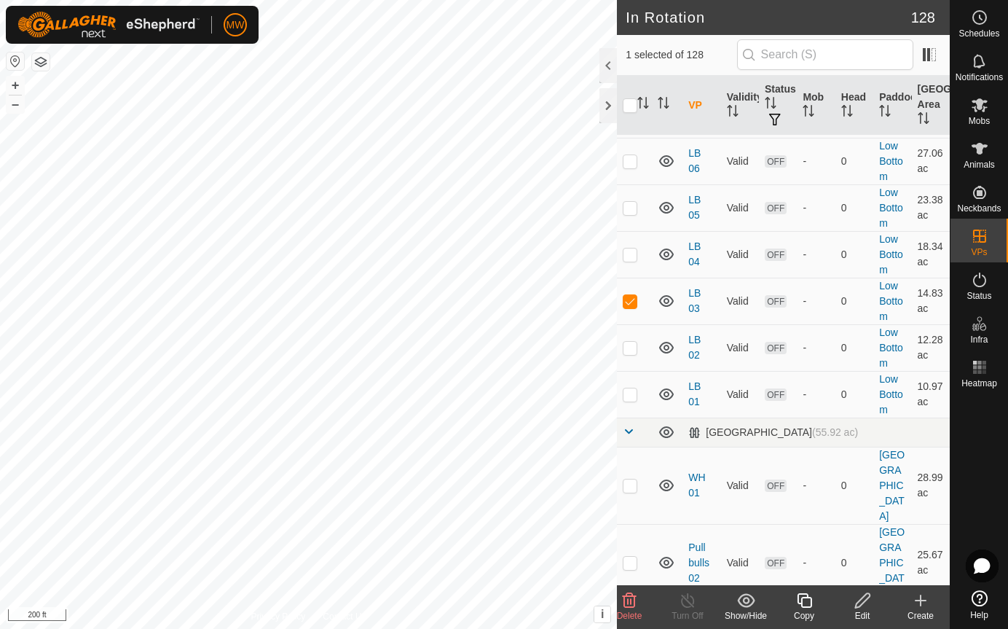
scroll to position [3715, 0]
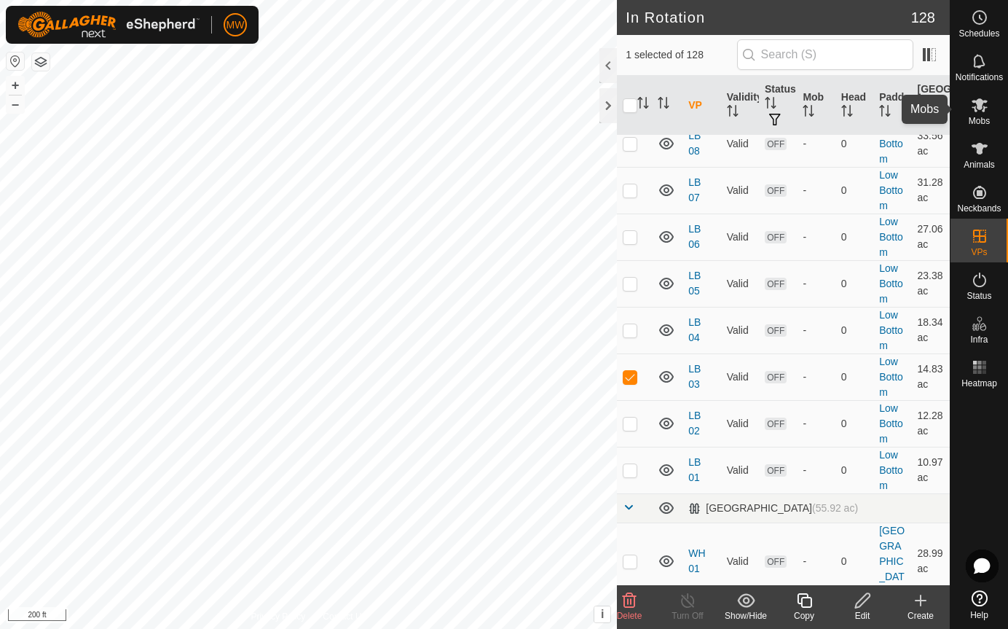
click at [981, 107] on icon at bounding box center [980, 105] width 16 height 14
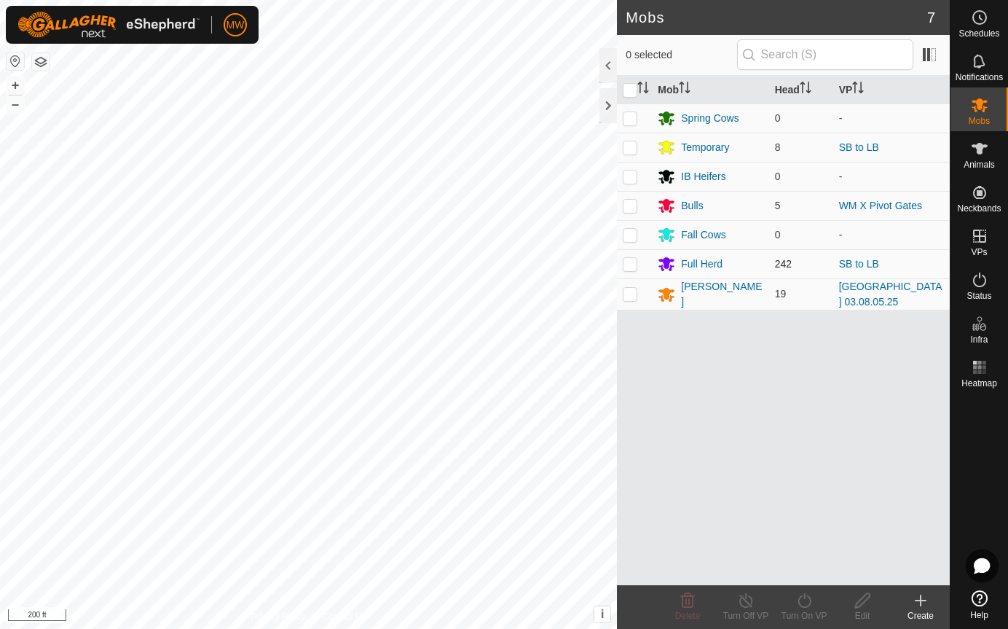
click at [628, 264] on p-checkbox at bounding box center [630, 264] width 15 height 12
checkbox input "true"
click at [631, 145] on p-checkbox at bounding box center [630, 147] width 15 height 12
checkbox input "true"
click at [809, 600] on icon at bounding box center [805, 600] width 18 height 17
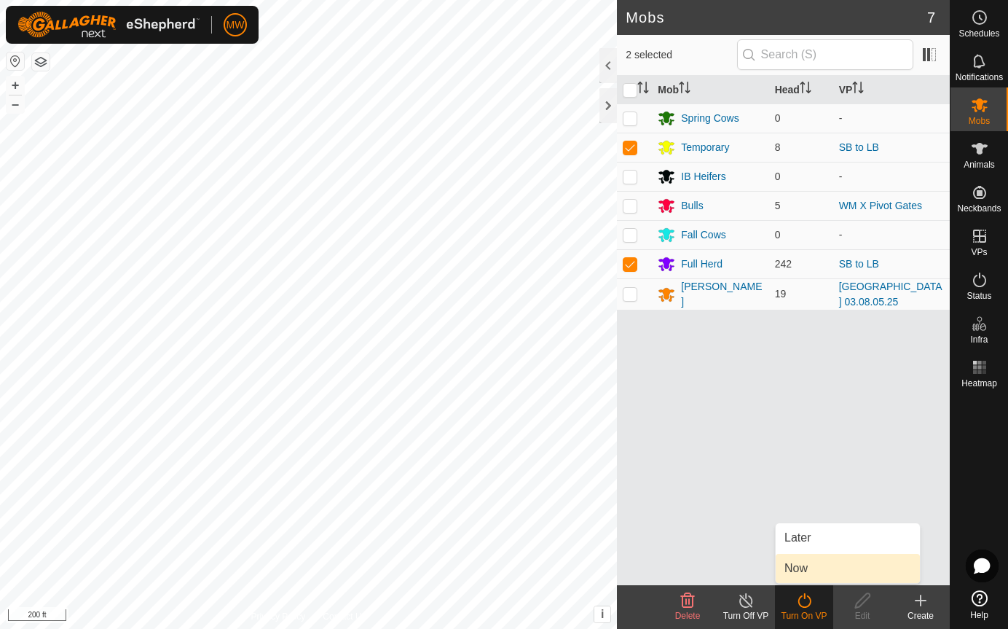
click at [804, 566] on link "Now" at bounding box center [848, 568] width 144 height 29
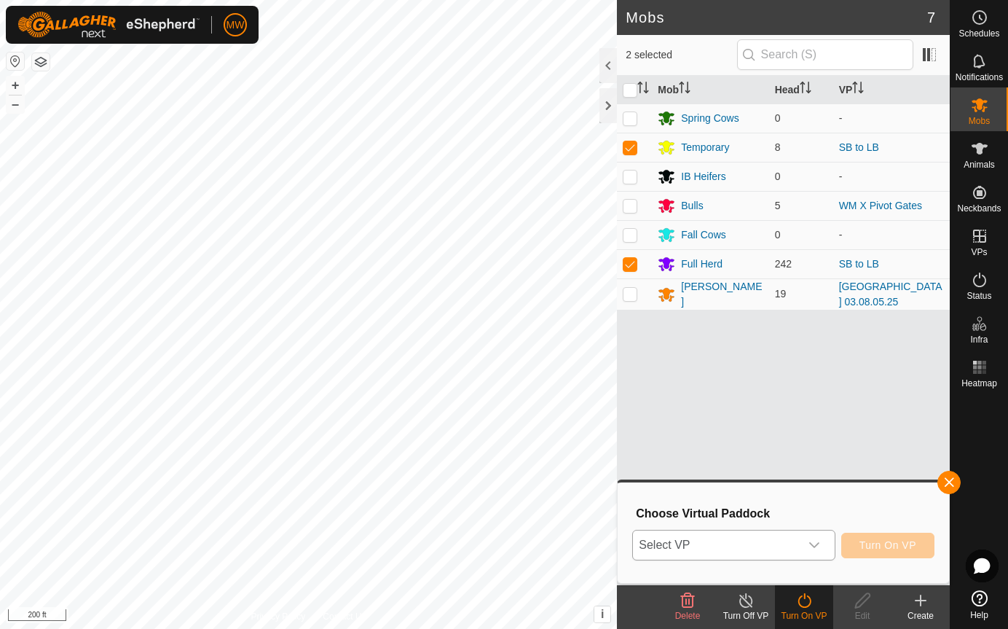
click at [722, 537] on span "Select VP" at bounding box center [716, 544] width 166 height 29
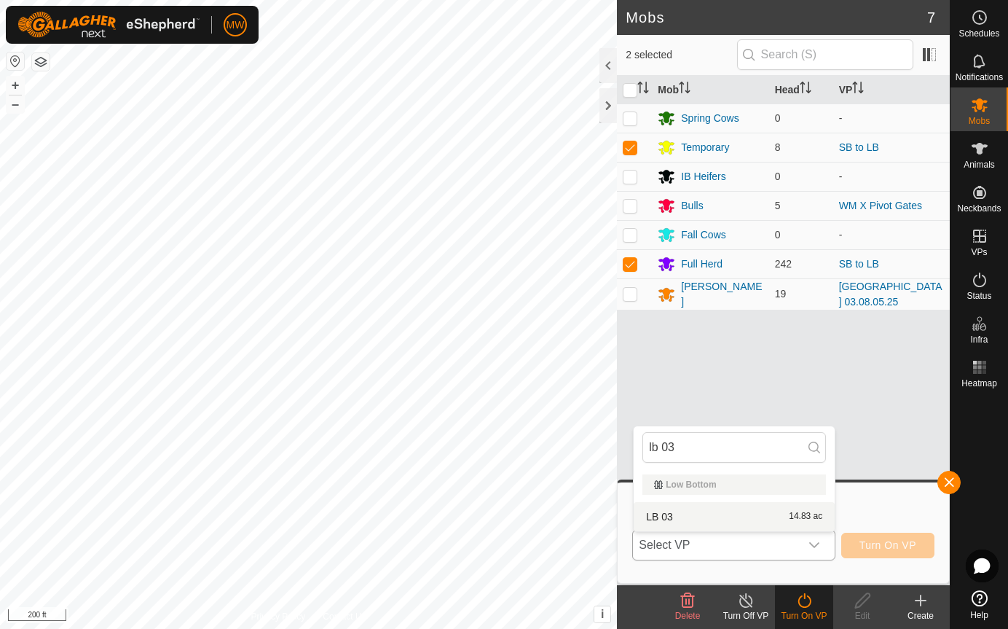
type input "lb 03"
click at [662, 510] on li "LB 03 14.83 ac" at bounding box center [734, 516] width 201 height 29
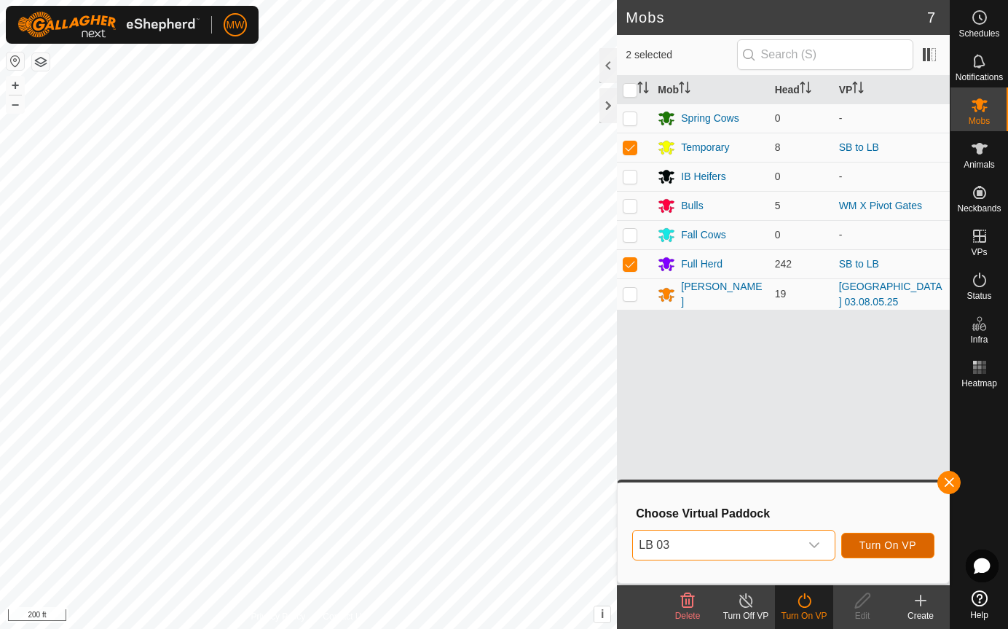
click at [908, 548] on span "Turn On VP" at bounding box center [888, 545] width 57 height 12
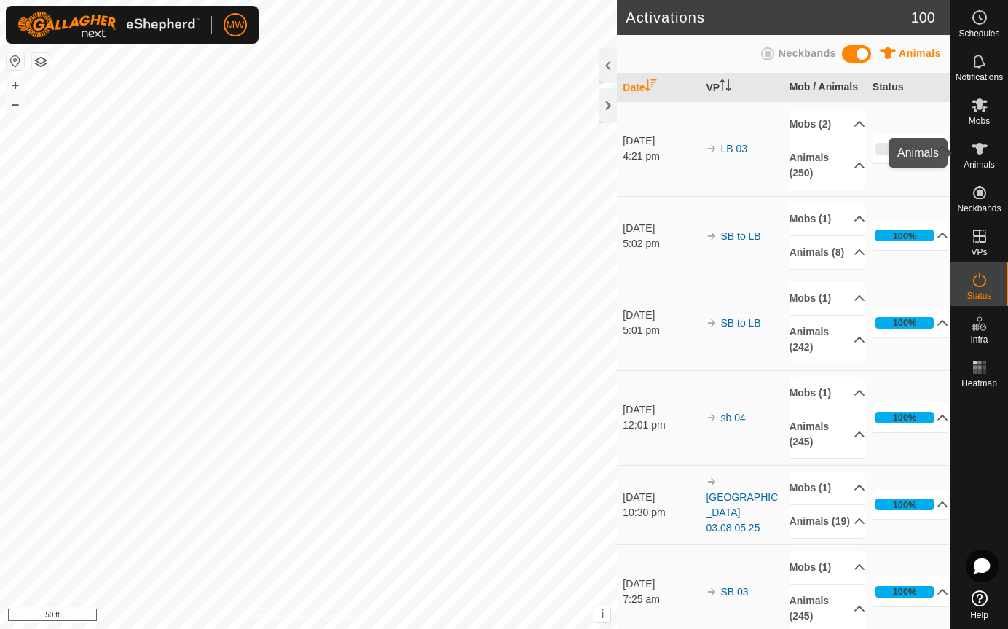
click at [977, 149] on icon at bounding box center [980, 149] width 16 height 12
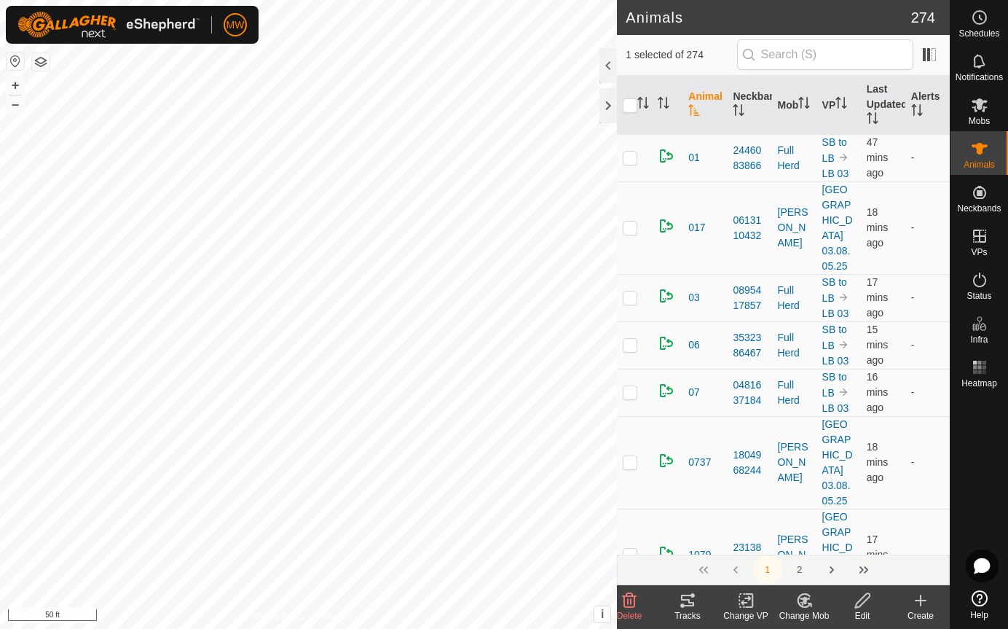
click at [806, 599] on icon at bounding box center [805, 600] width 10 height 7
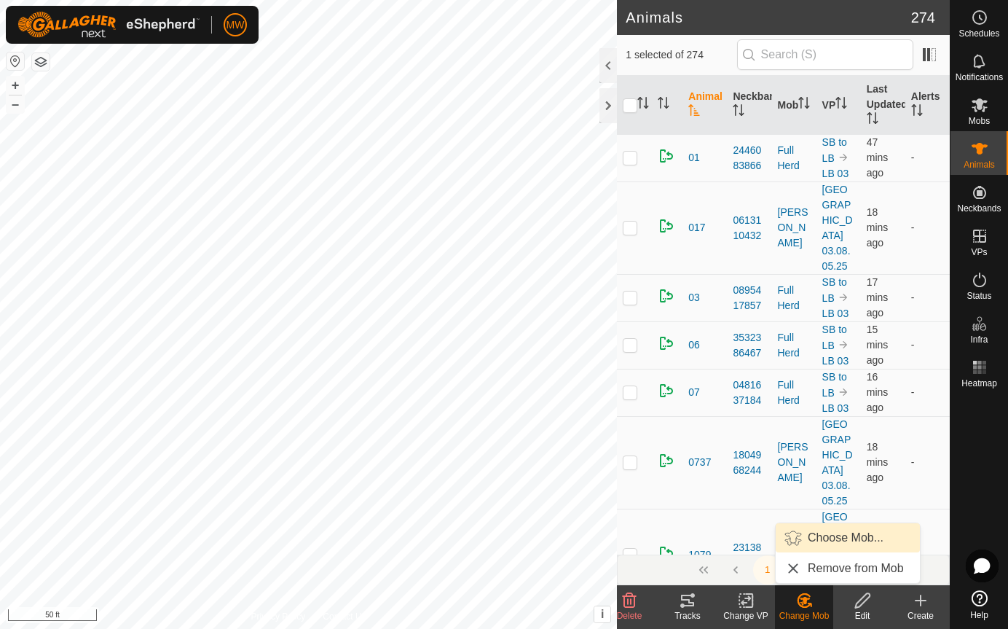
click at [828, 531] on link "Choose Mob..." at bounding box center [848, 537] width 144 height 29
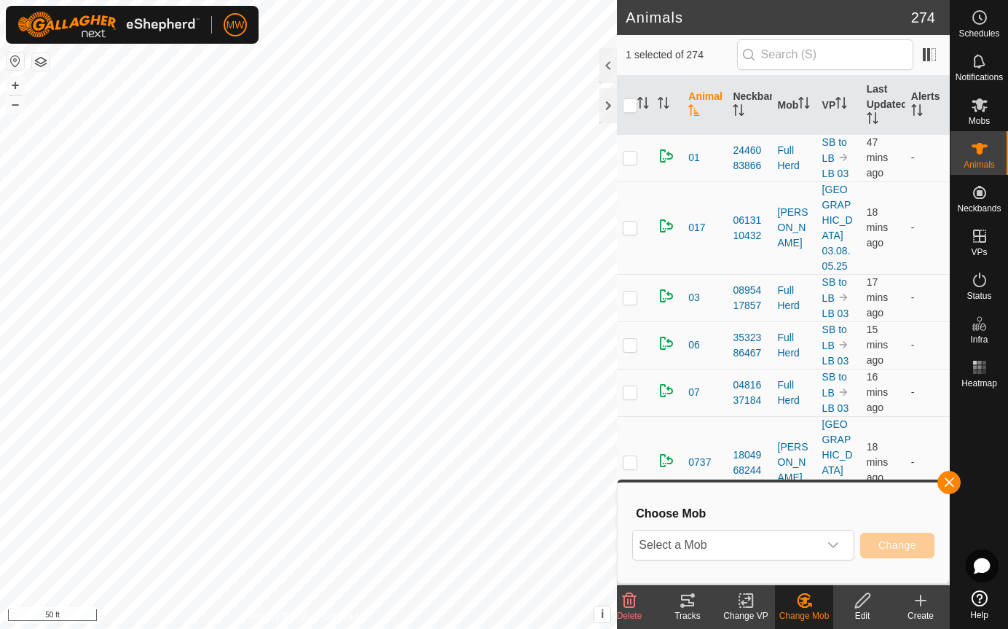
click at [828, 531] on div "dropdown trigger" at bounding box center [833, 544] width 29 height 29
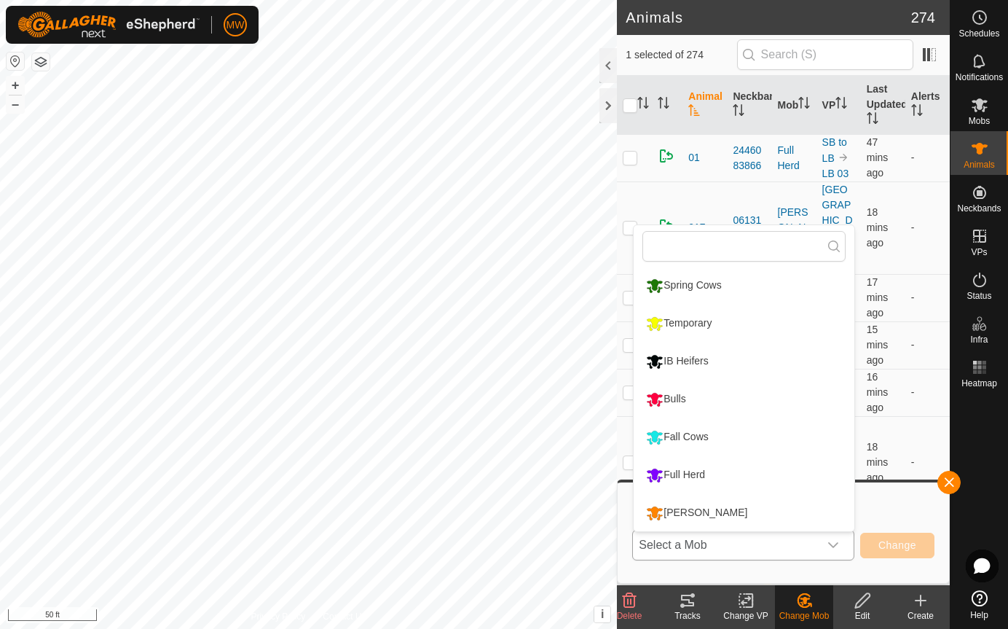
click at [709, 326] on li "Temporary" at bounding box center [744, 323] width 221 height 36
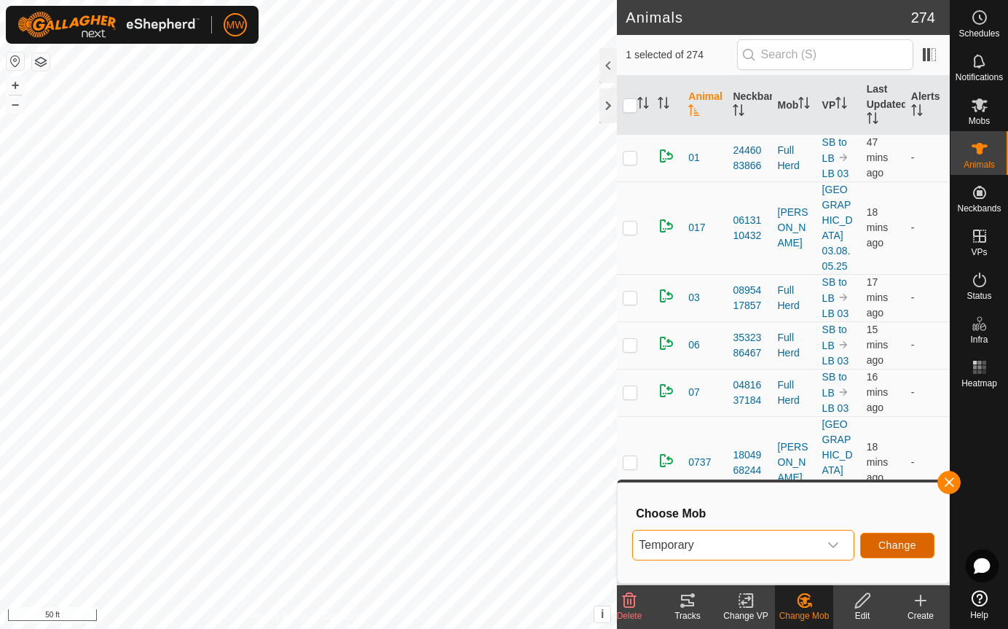
click at [894, 549] on span "Change" at bounding box center [898, 545] width 38 height 12
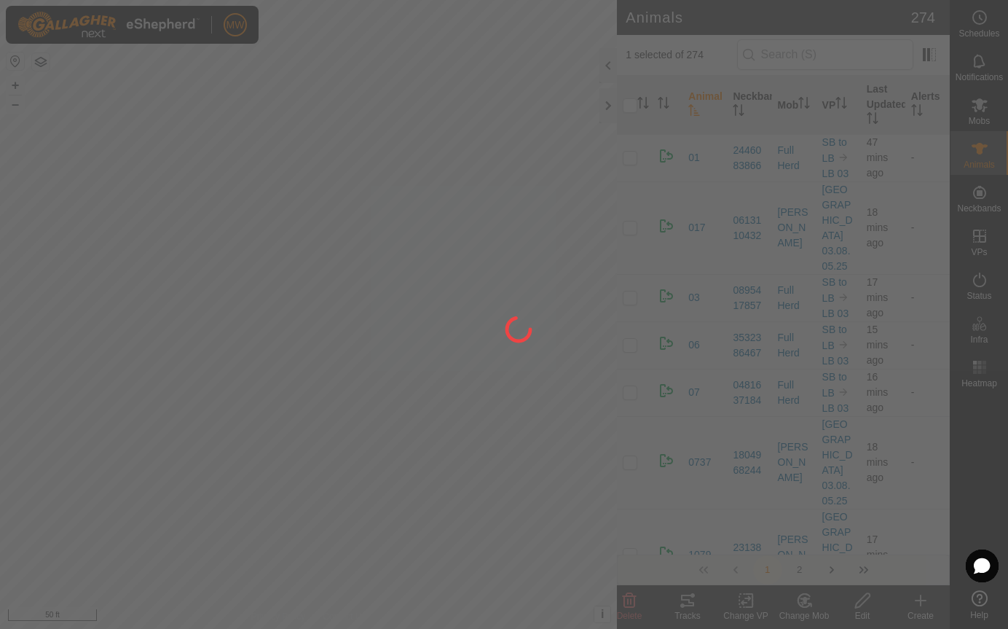
checkbox input "false"
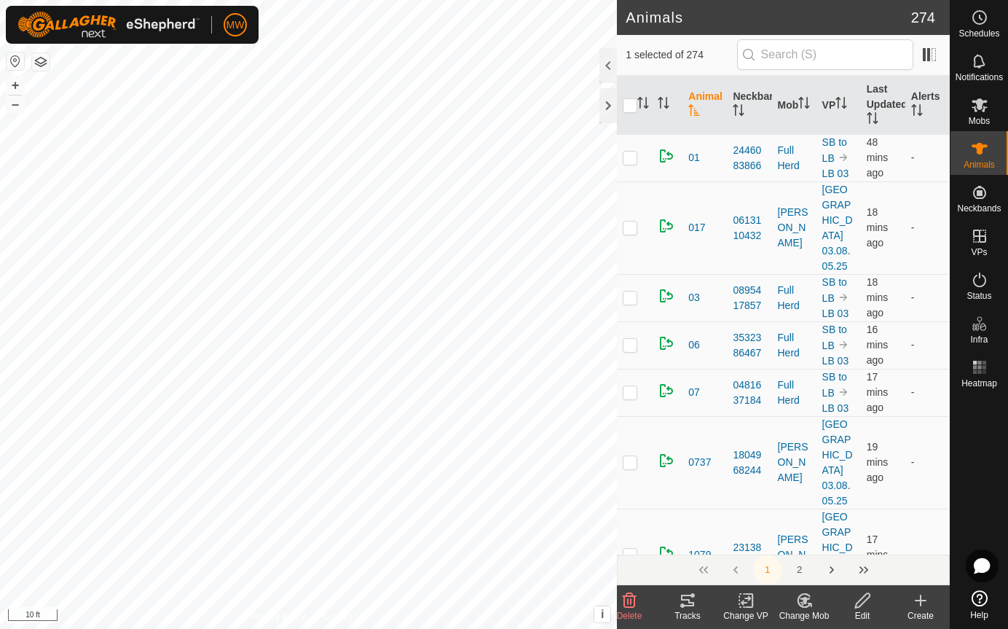
click at [802, 596] on icon at bounding box center [805, 600] width 18 height 17
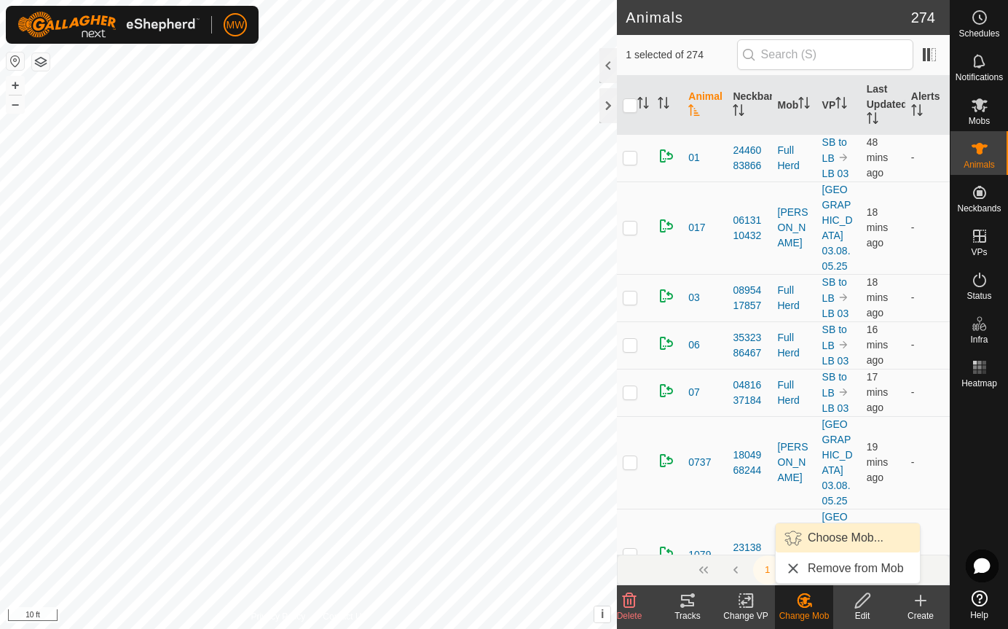
click at [819, 537] on link "Choose Mob..." at bounding box center [848, 537] width 144 height 29
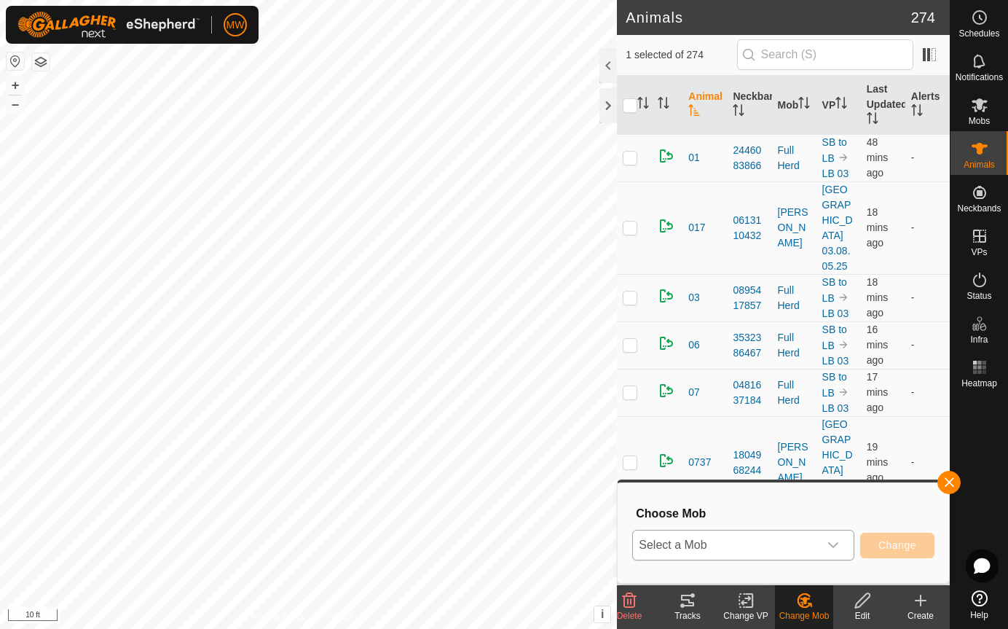
click at [837, 546] on icon "dropdown trigger" at bounding box center [834, 545] width 12 height 12
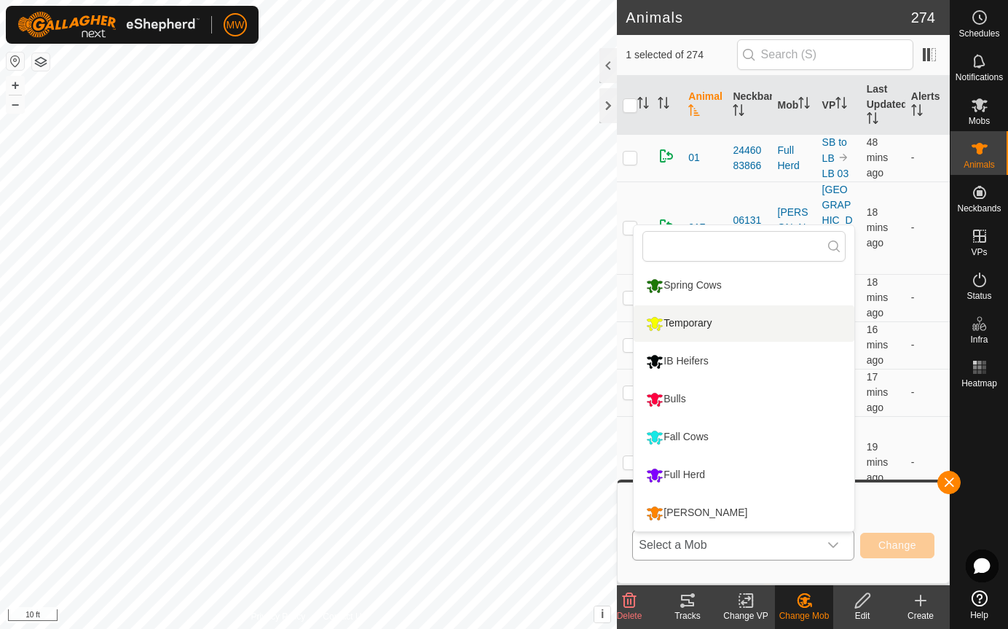
click at [688, 322] on li "Temporary" at bounding box center [744, 323] width 221 height 36
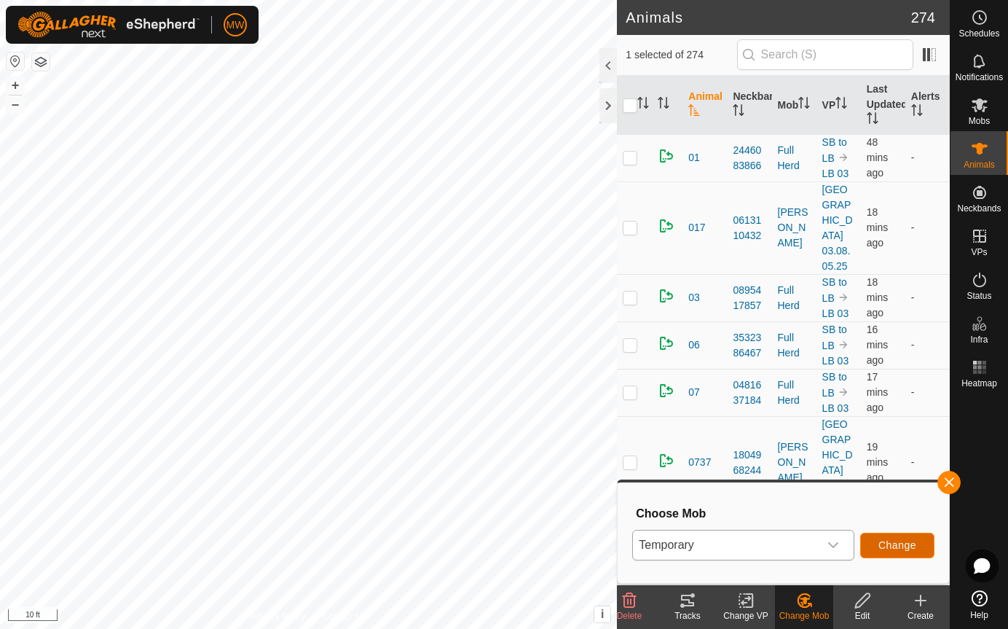
click at [895, 542] on span "Change" at bounding box center [898, 545] width 38 height 12
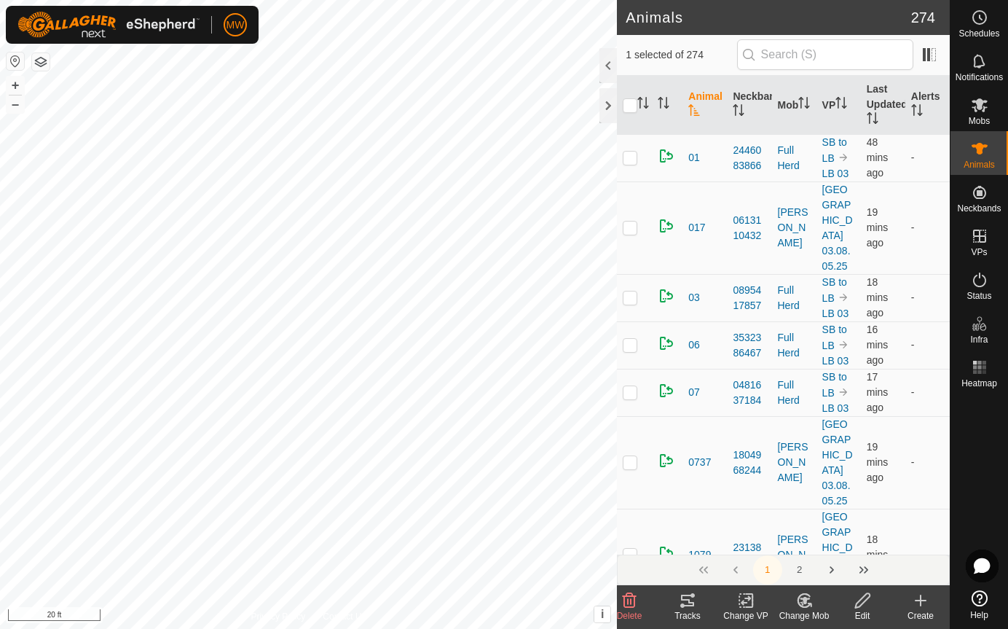
click at [804, 599] on icon at bounding box center [805, 600] width 10 height 7
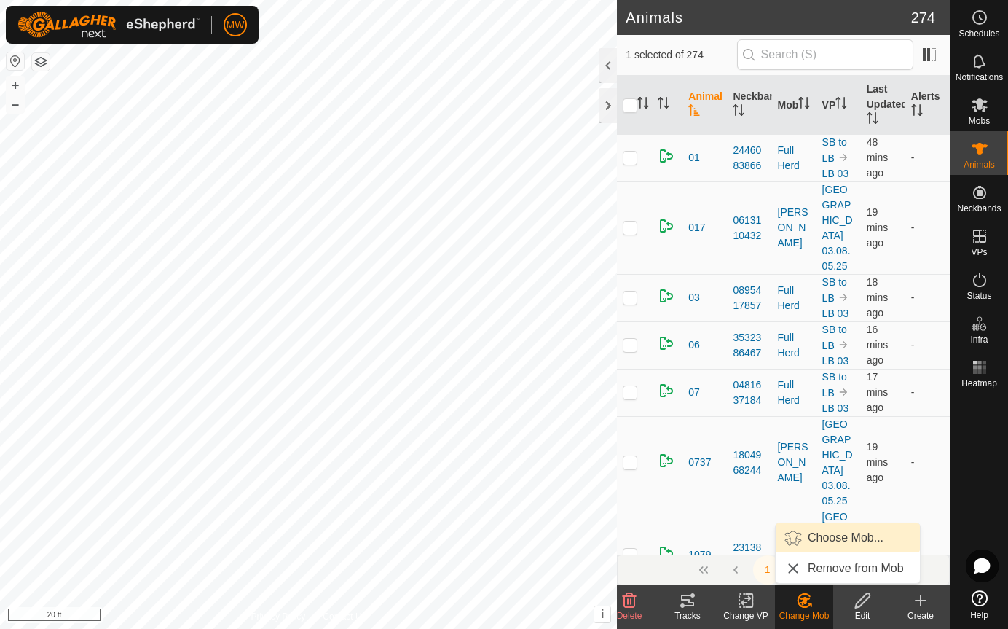
click at [823, 534] on link "Choose Mob..." at bounding box center [848, 537] width 144 height 29
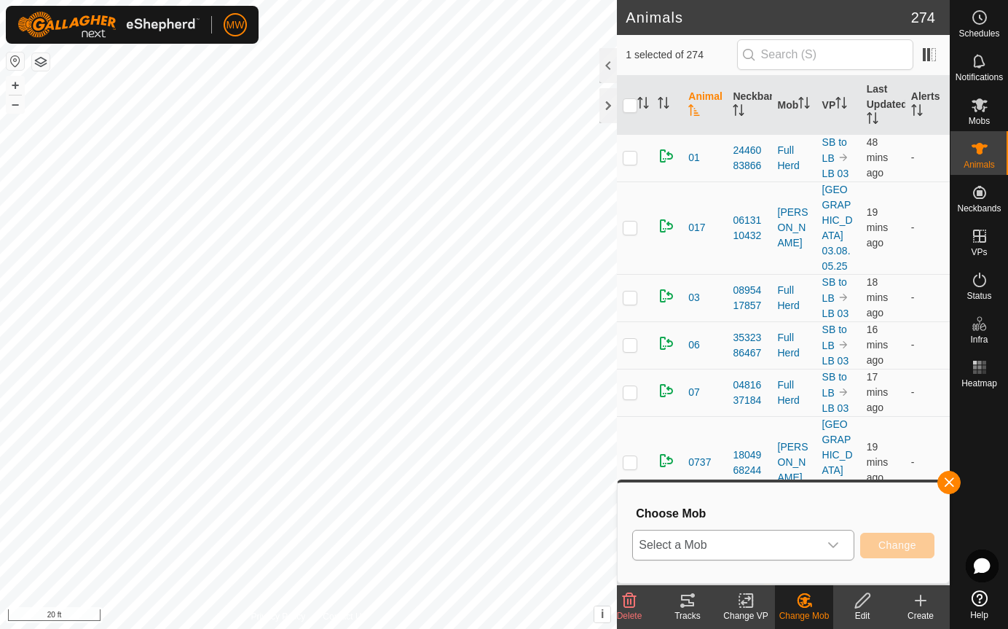
click at [833, 546] on icon "dropdown trigger" at bounding box center [833, 545] width 10 height 6
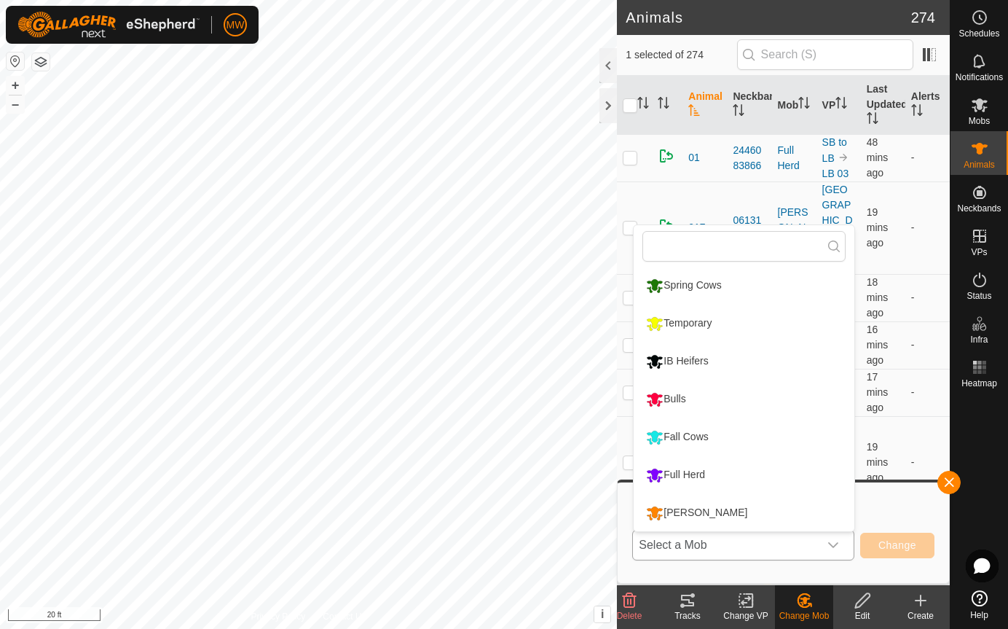
click at [675, 470] on li "Full Herd" at bounding box center [744, 475] width 221 height 36
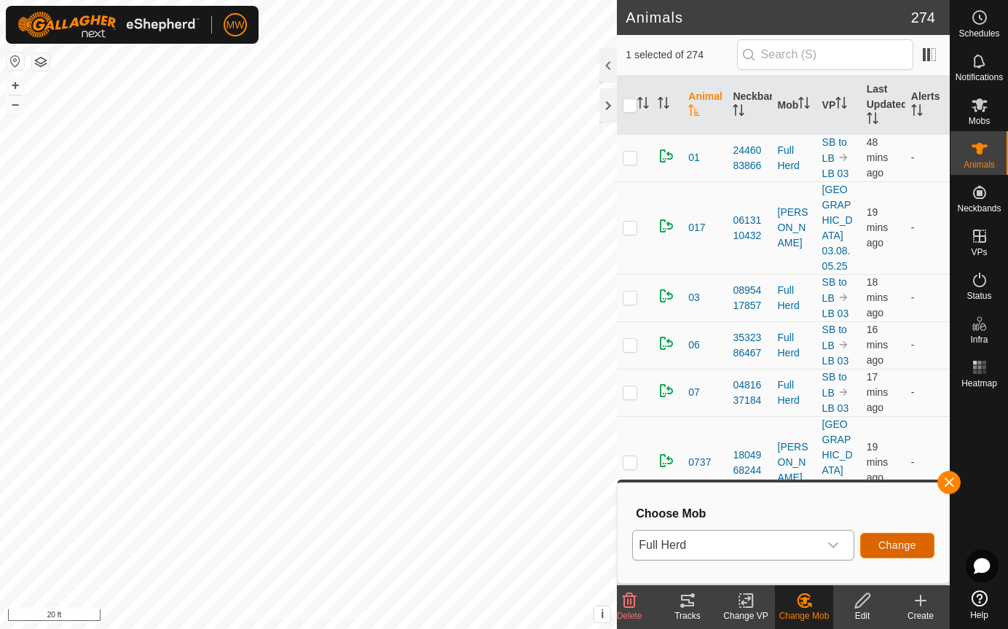
click at [908, 543] on span "Change" at bounding box center [898, 545] width 38 height 12
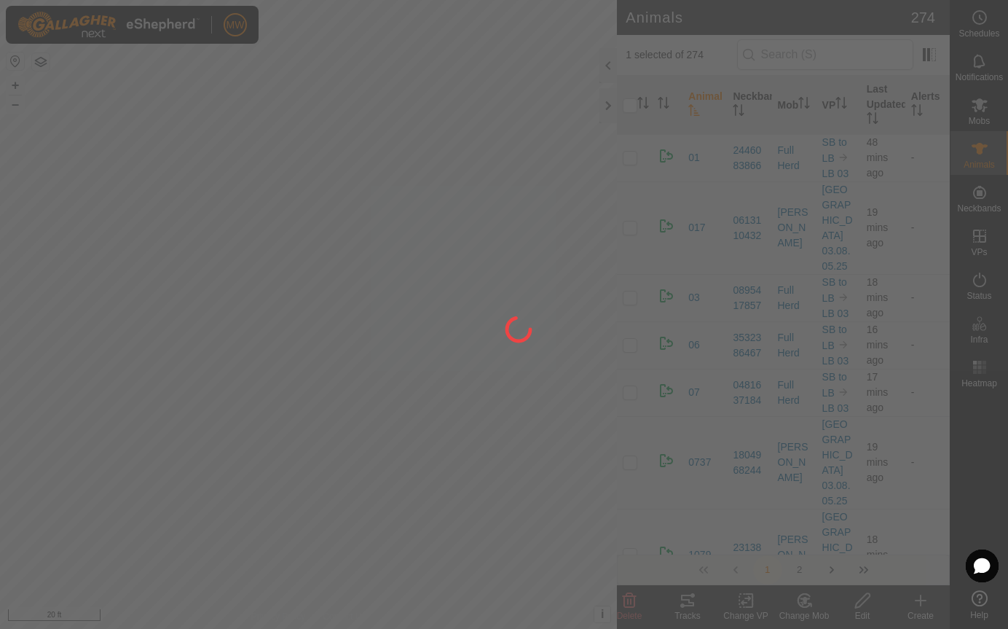
checkbox input "false"
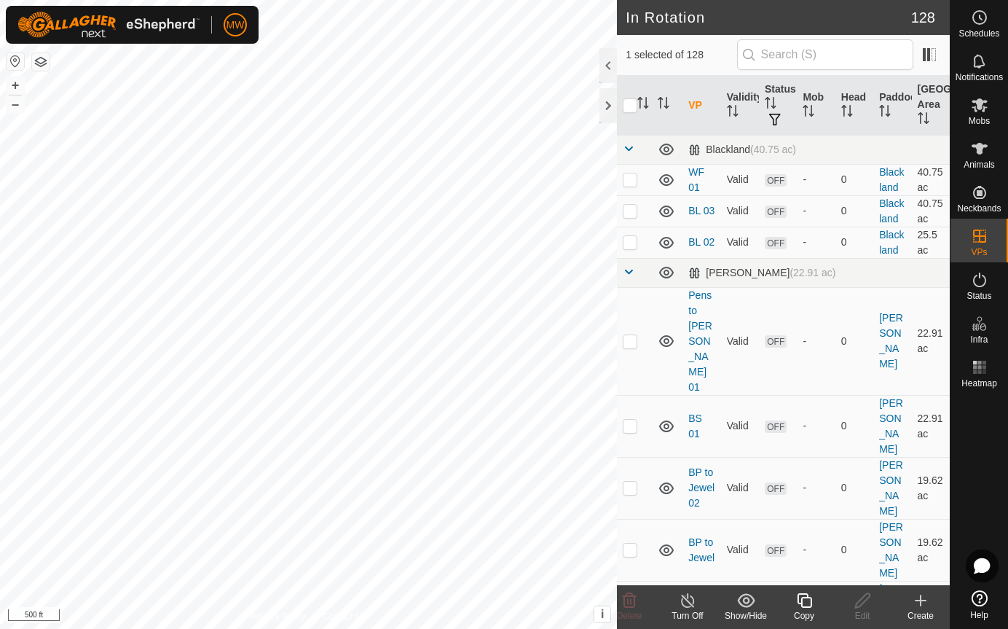
click at [975, 463] on div at bounding box center [980, 488] width 58 height 191
click at [635, 105] on input "checkbox" at bounding box center [630, 105] width 15 height 15
checkbox input "true"
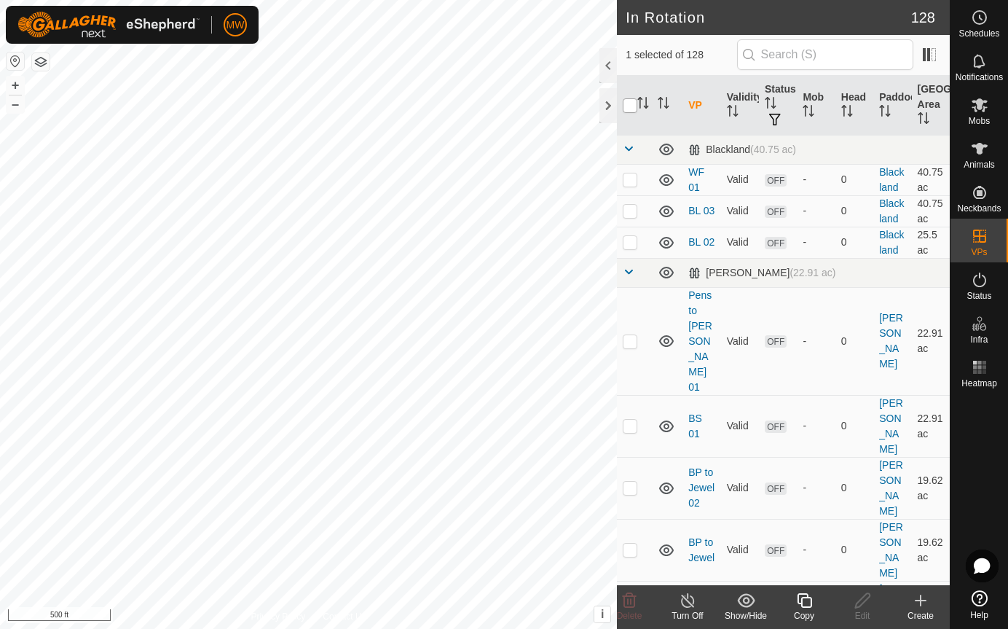
checkbox input "true"
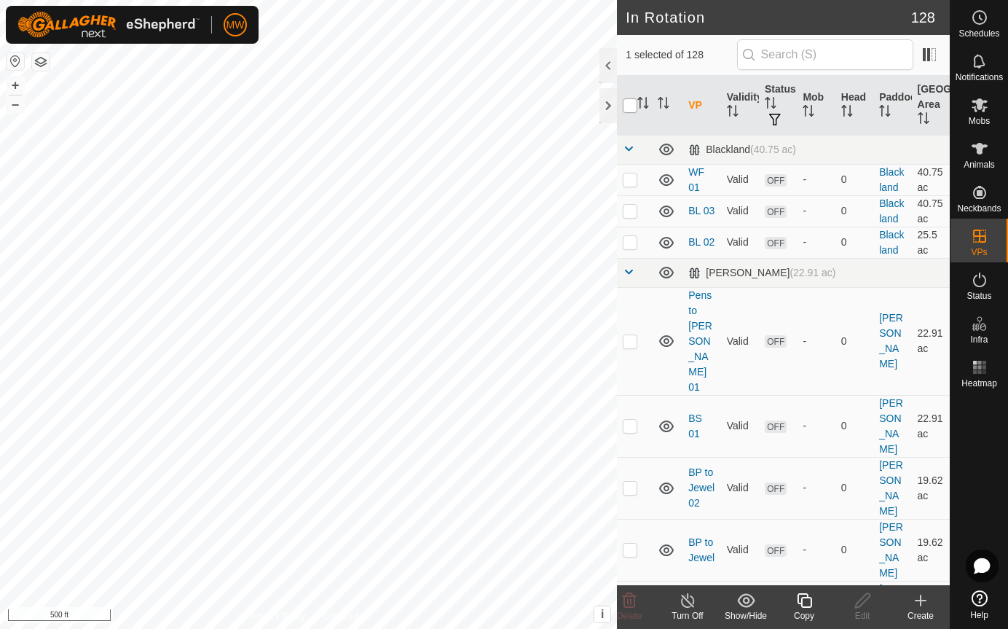
checkbox input "true"
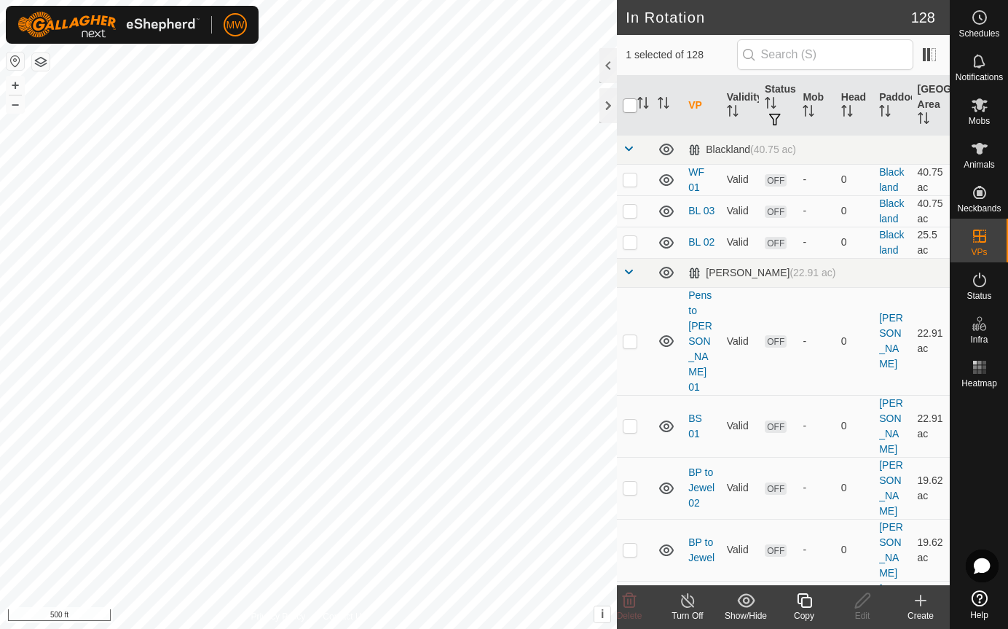
checkbox input "true"
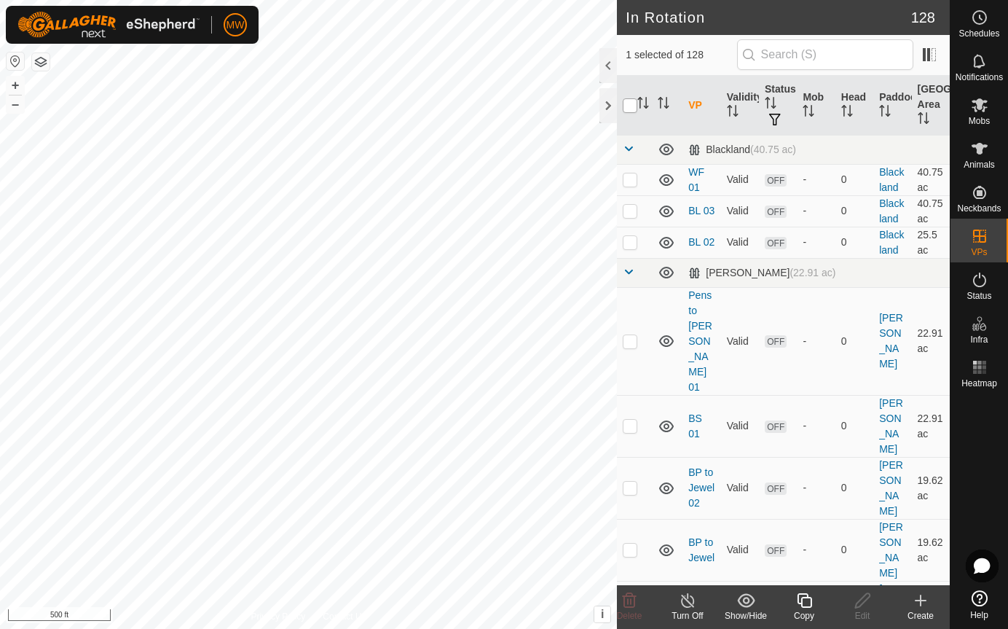
checkbox input "true"
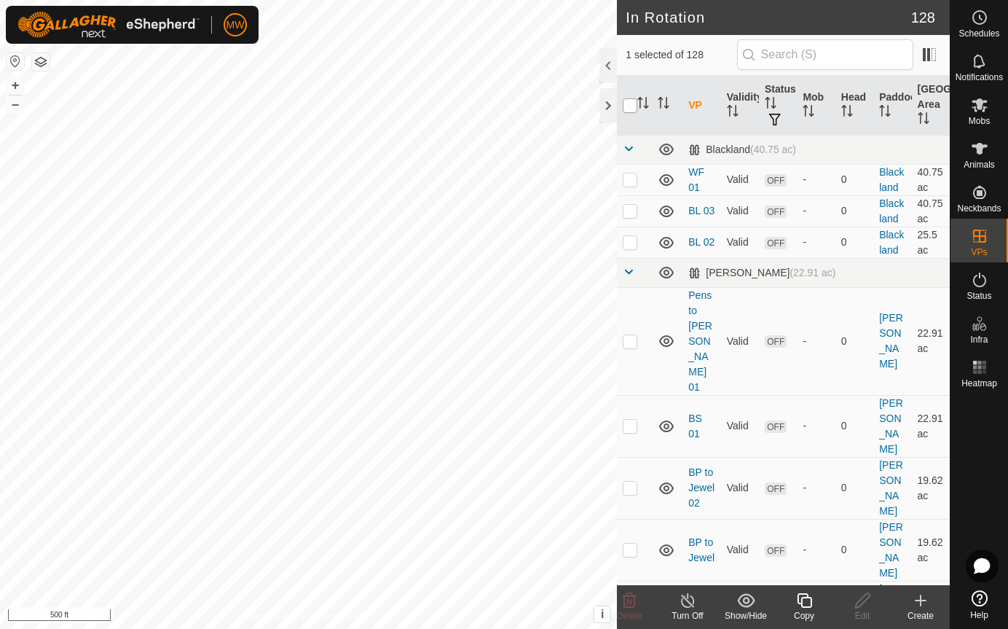
checkbox input "true"
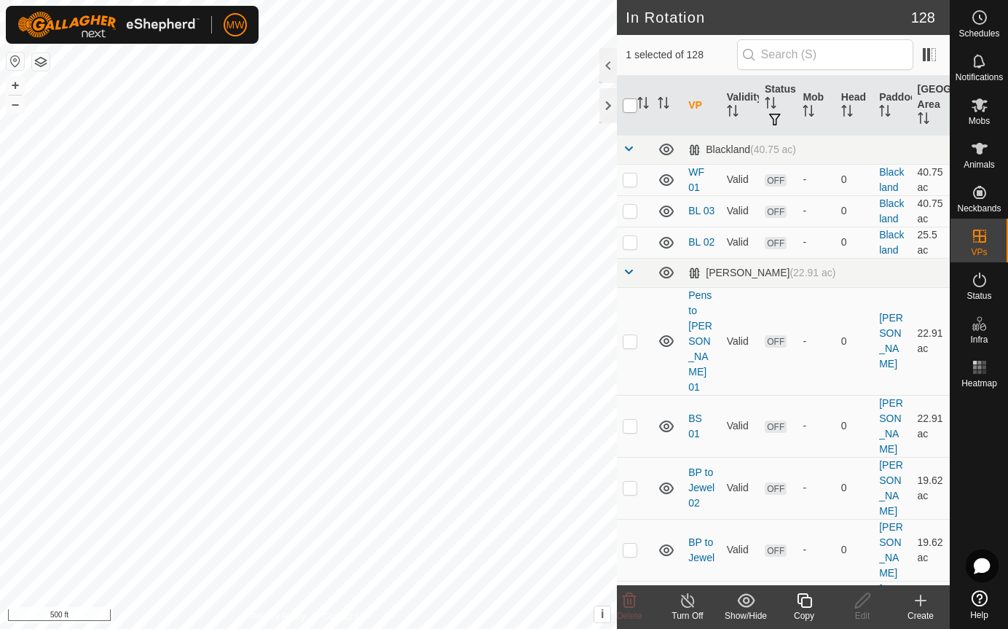
checkbox input "true"
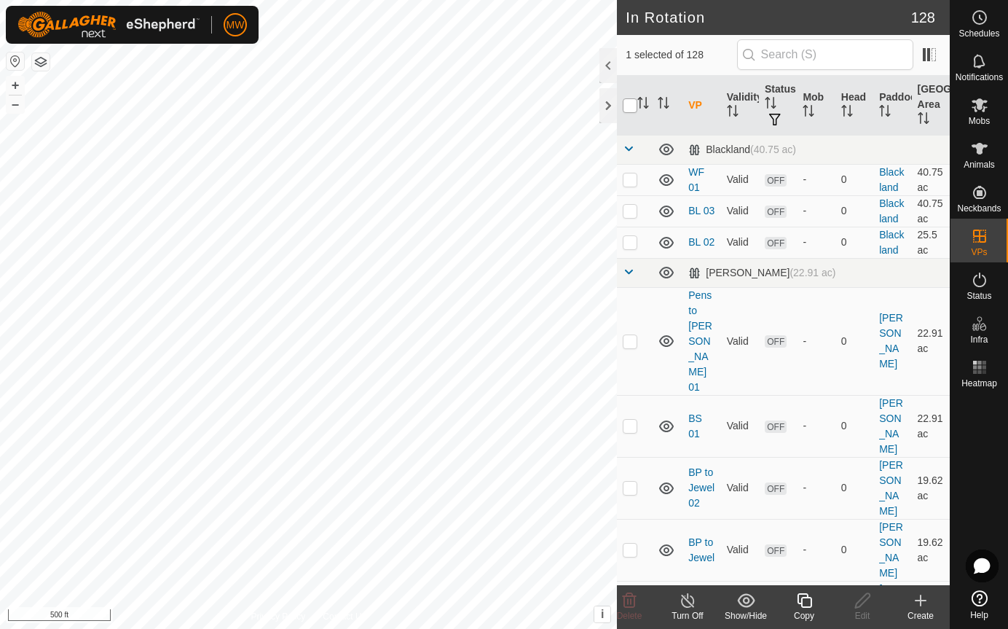
checkbox input "true"
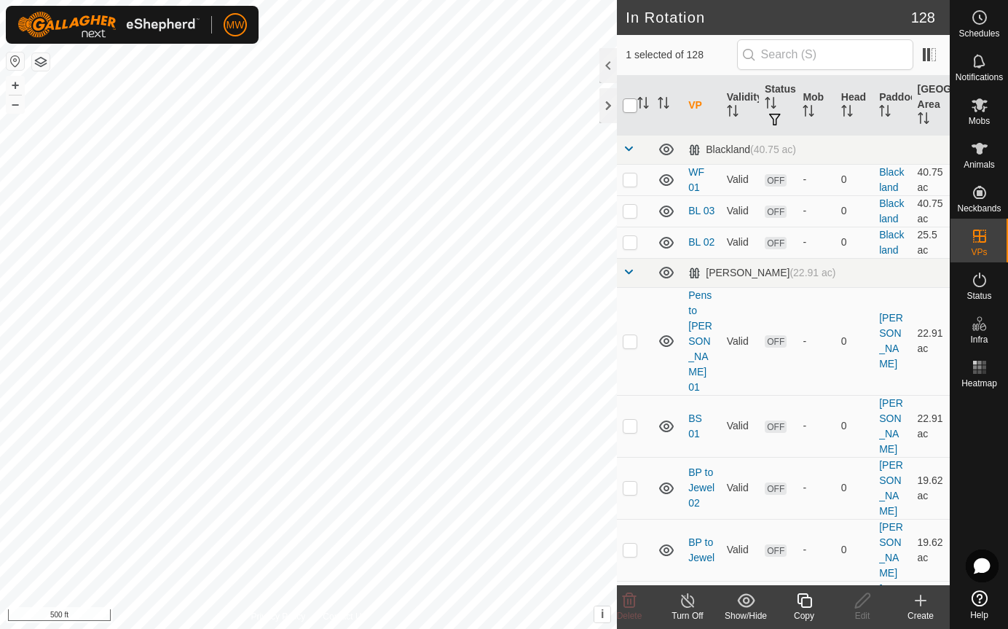
checkbox input "true"
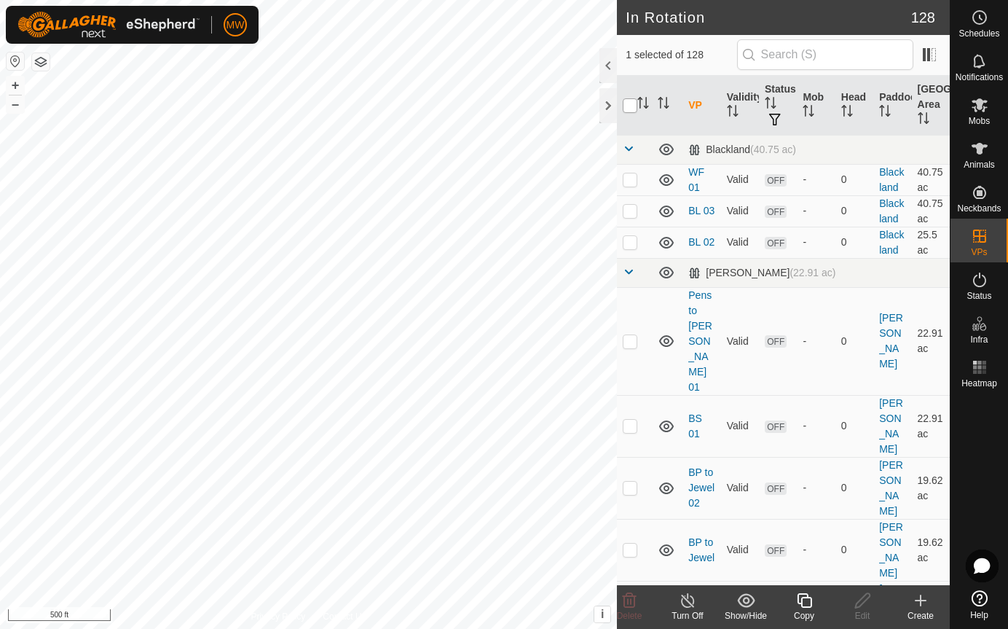
checkbox input "true"
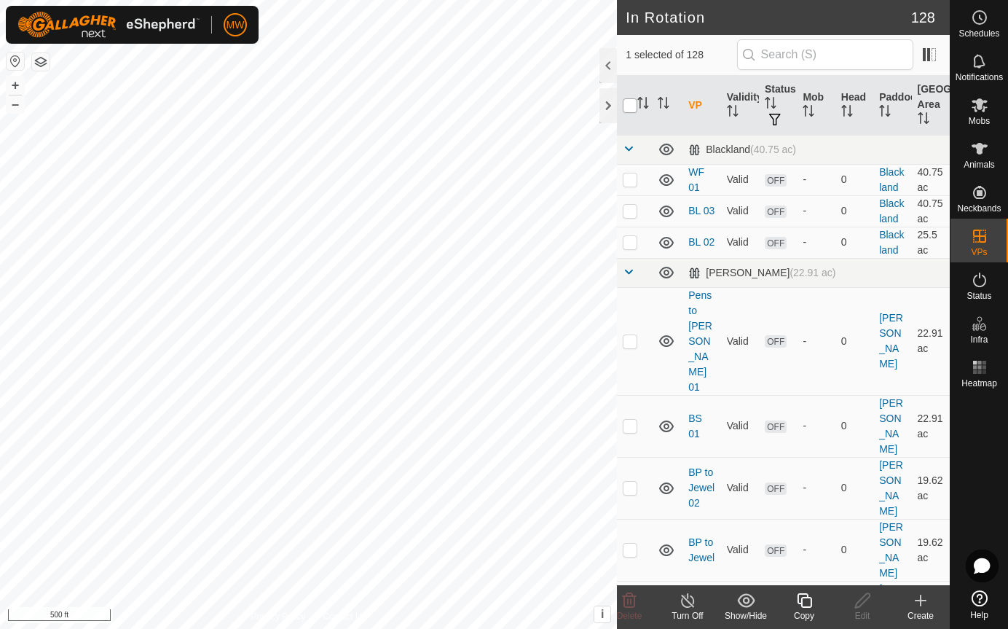
checkbox input "true"
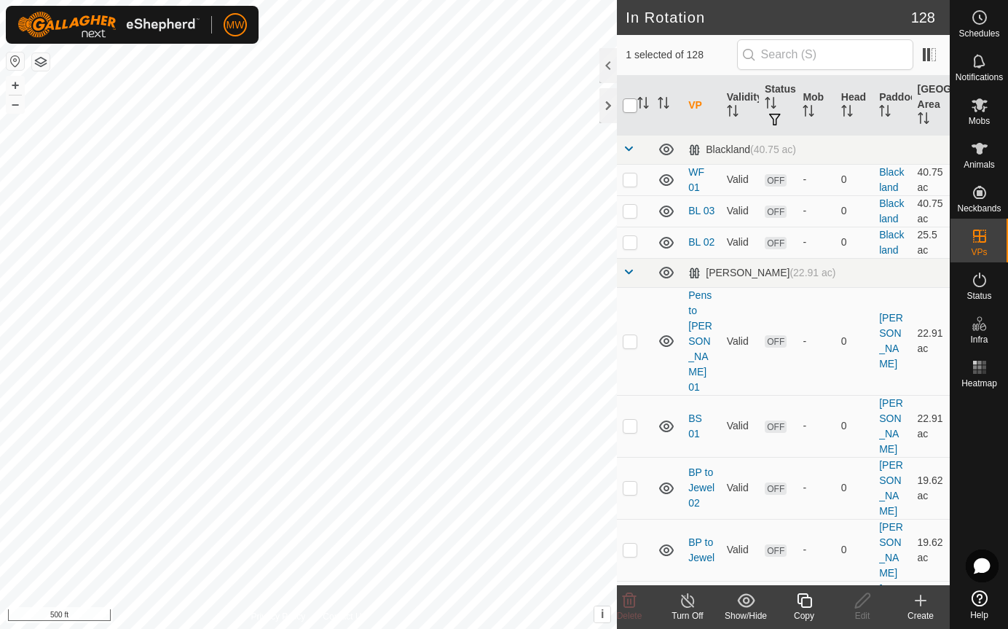
checkbox input "true"
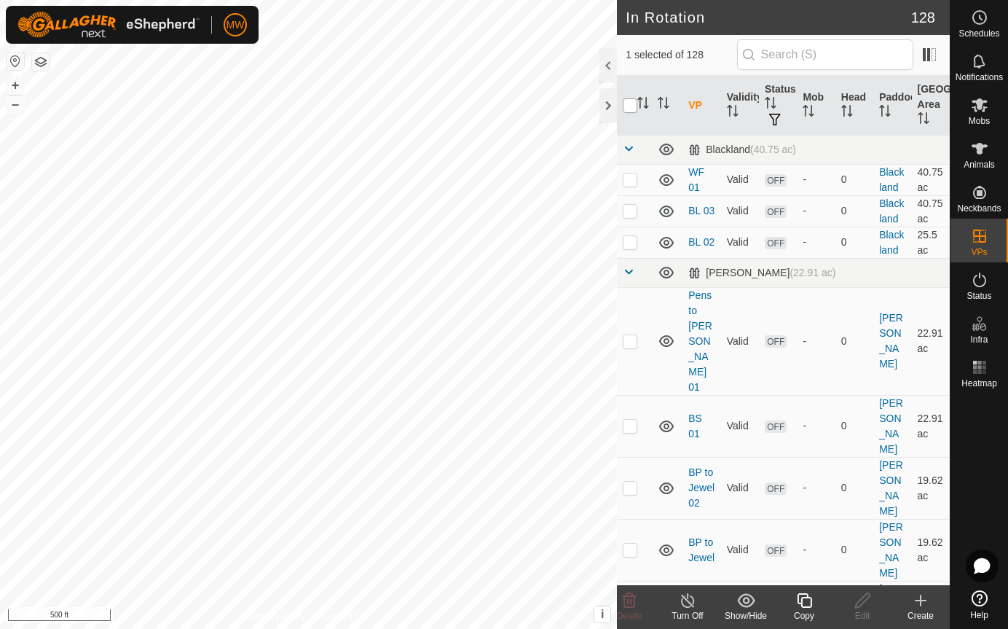
checkbox input "true"
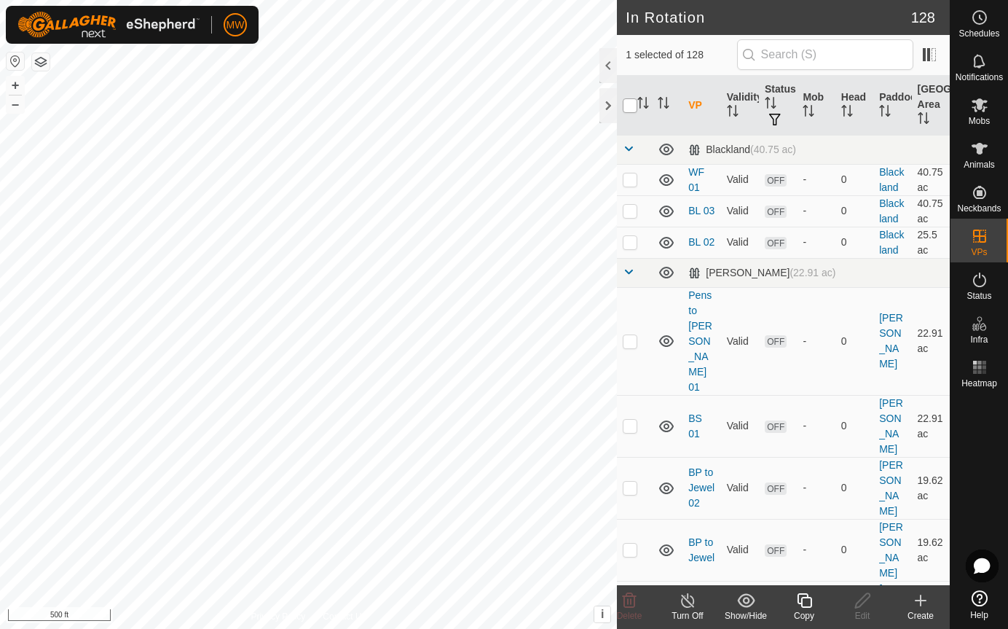
checkbox input "true"
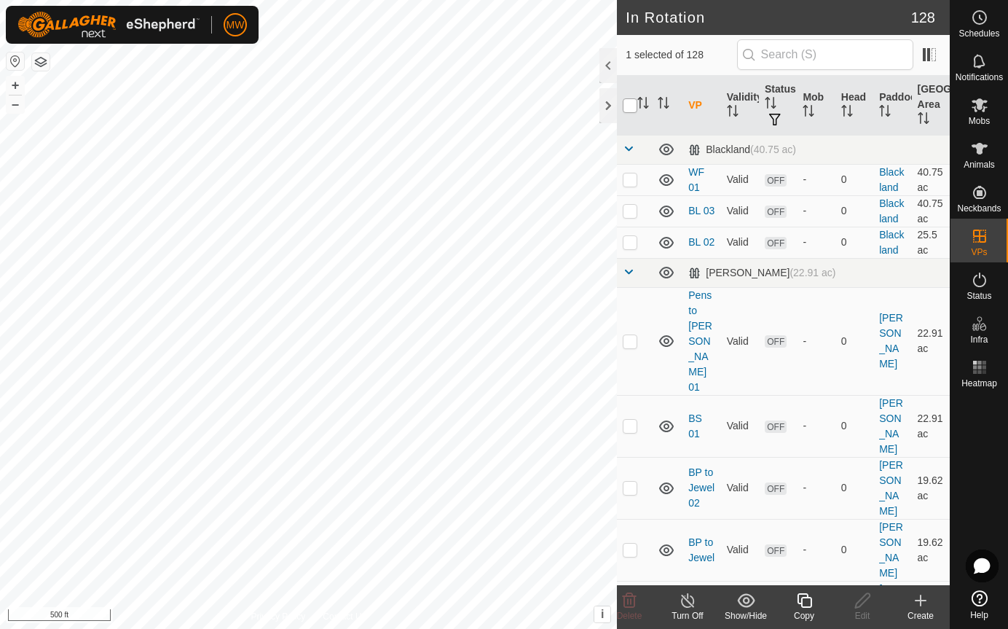
checkbox input "true"
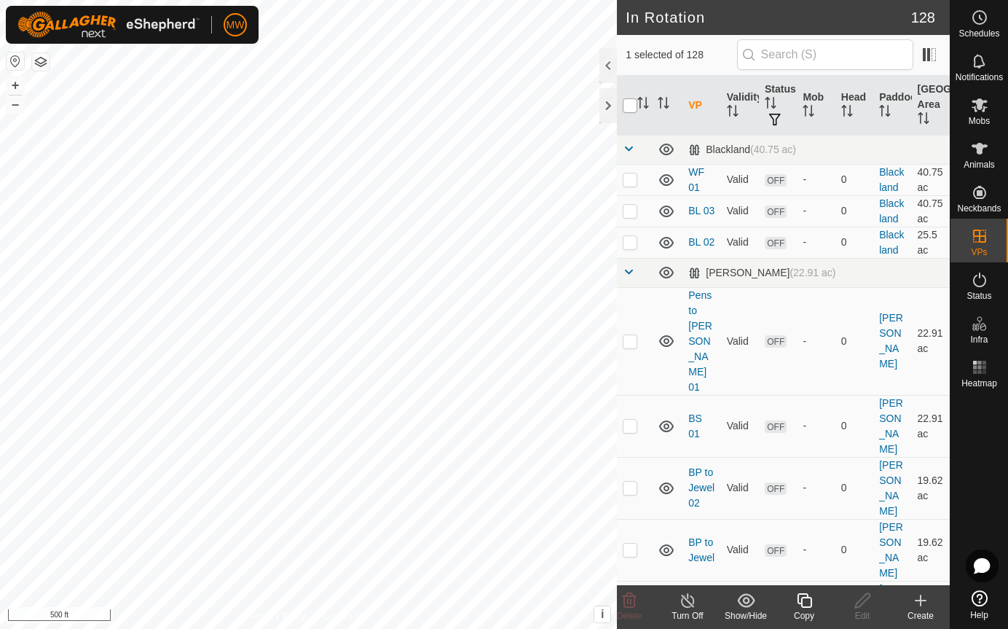
checkbox input "true"
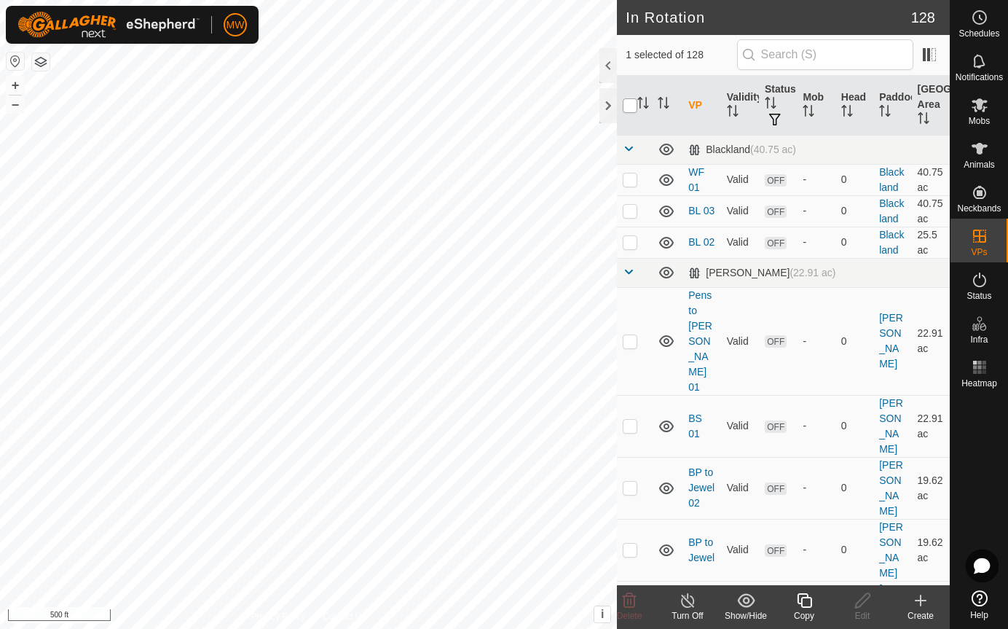
checkbox input "true"
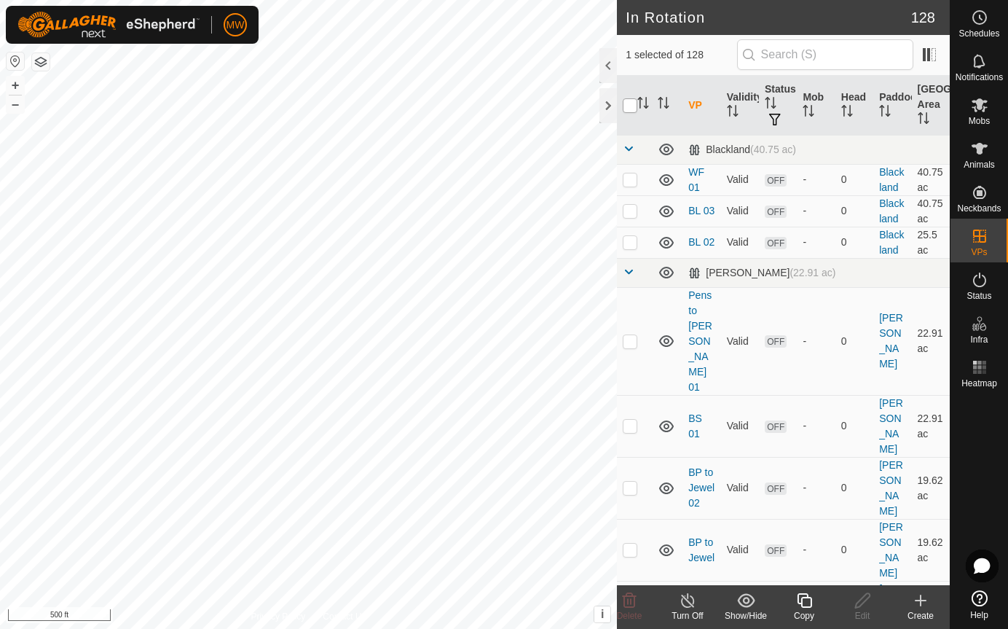
checkbox input "true"
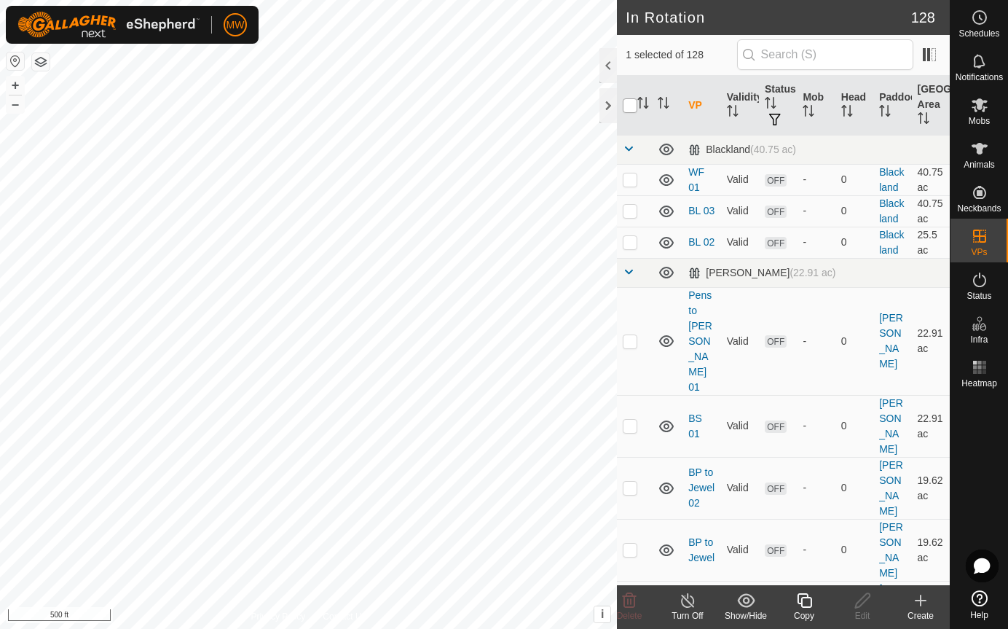
checkbox input "true"
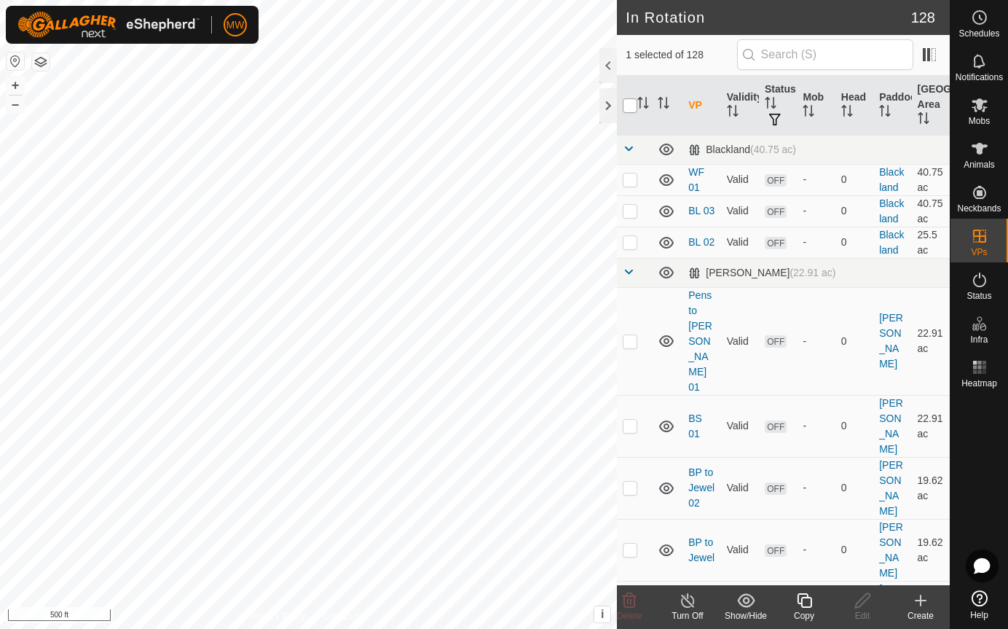
checkbox input "true"
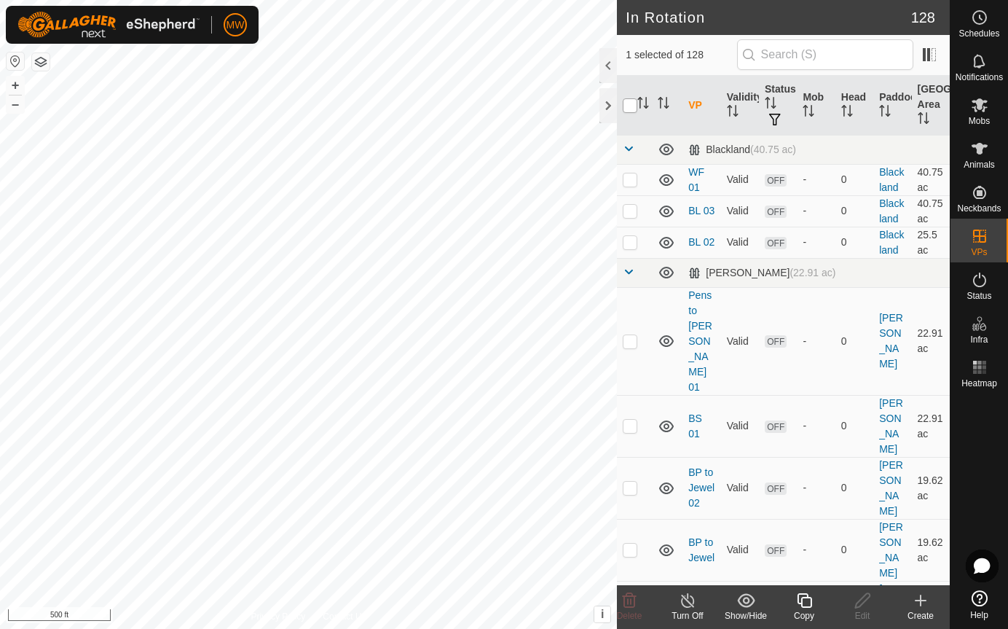
checkbox input "true"
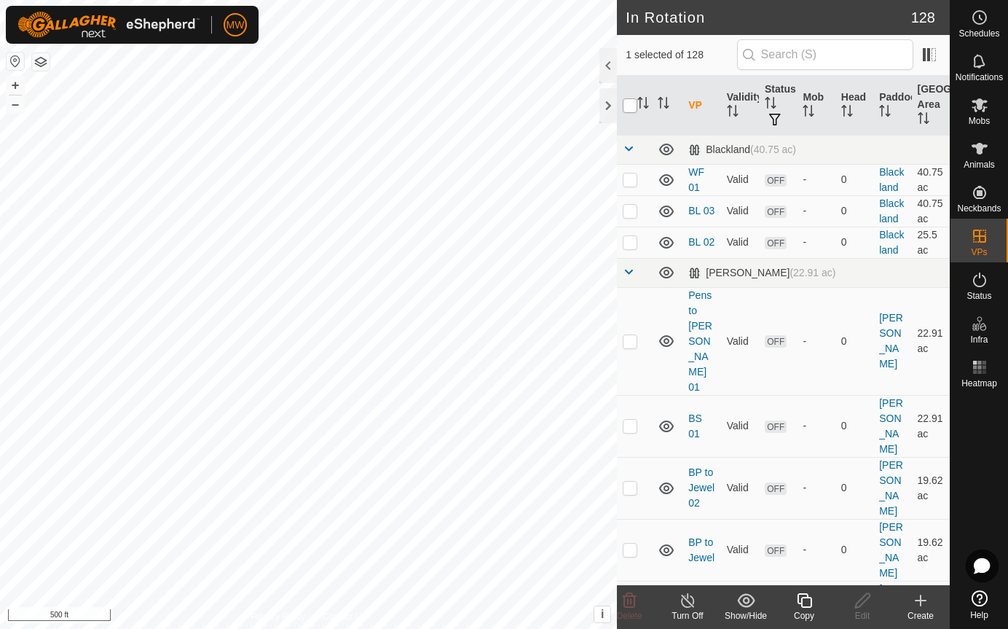
checkbox input "true"
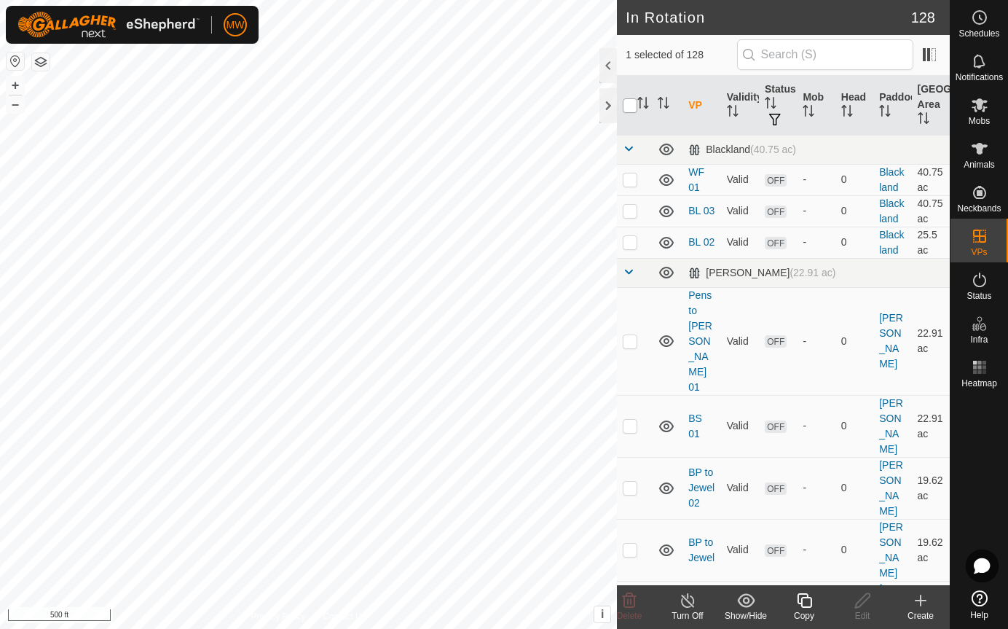
checkbox input "true"
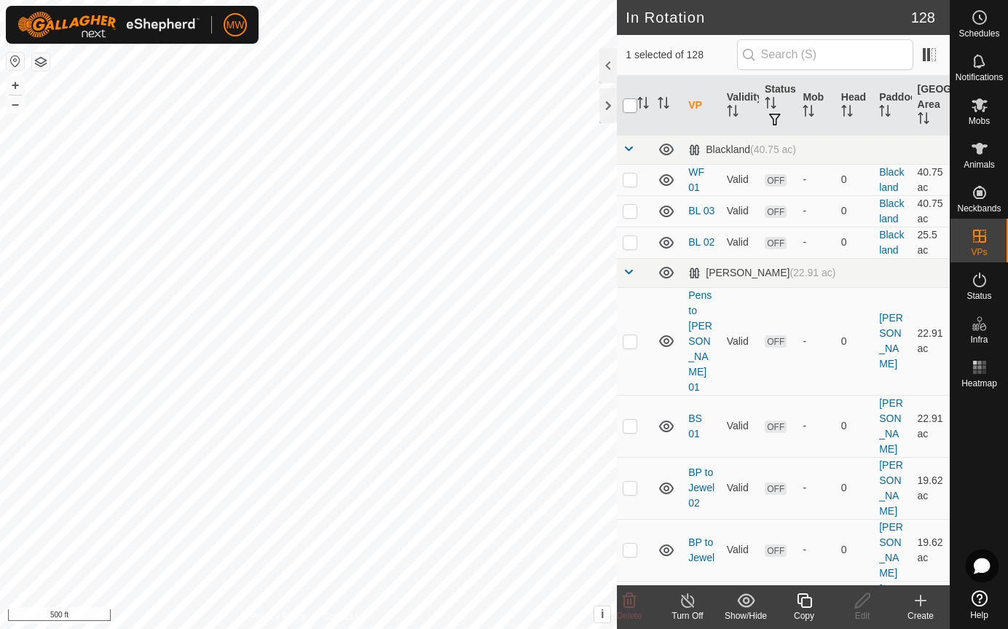
checkbox input "true"
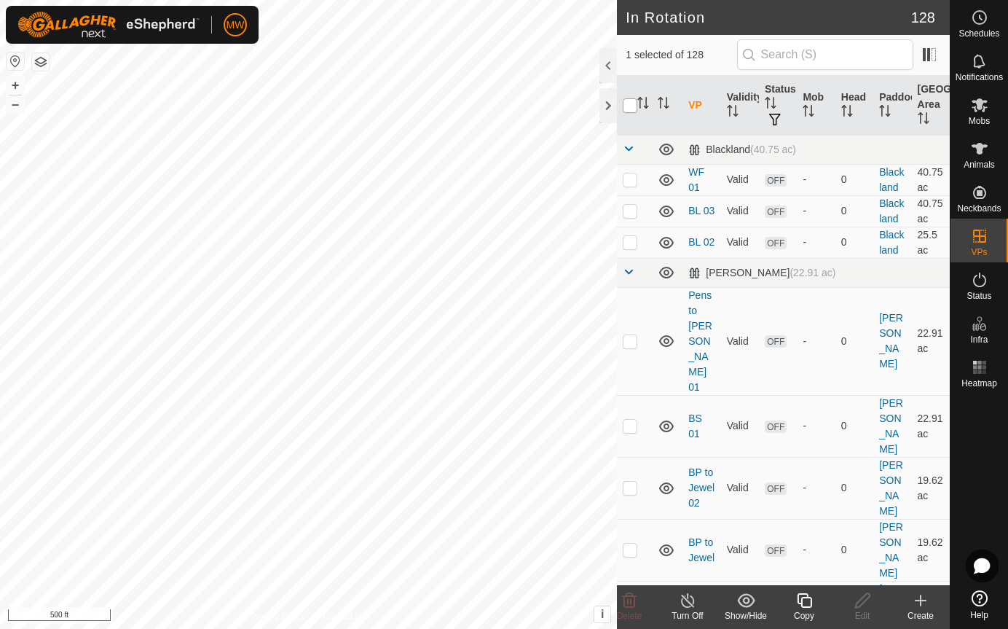
checkbox input "true"
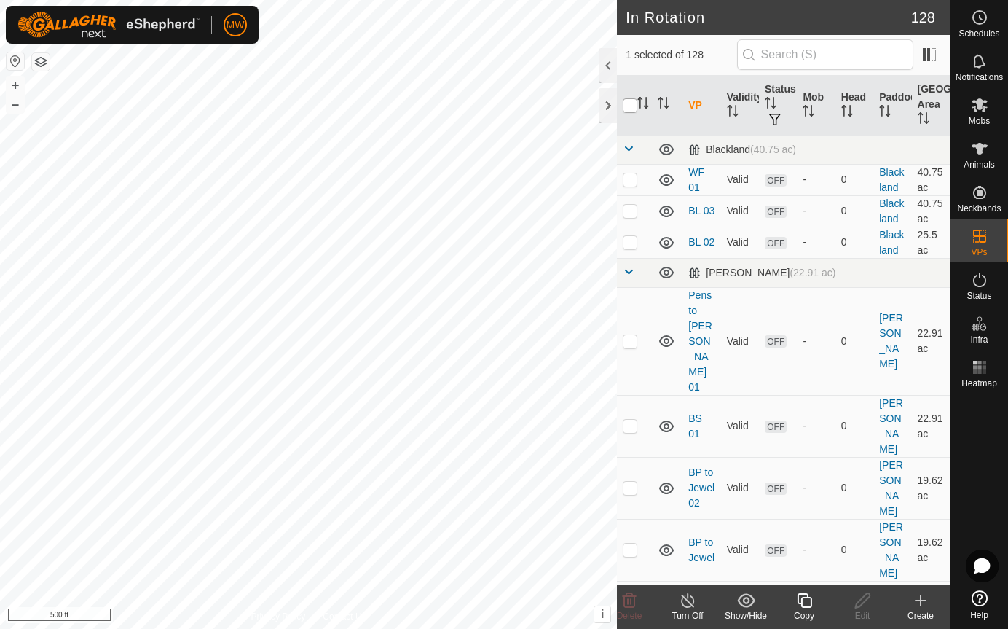
checkbox input "true"
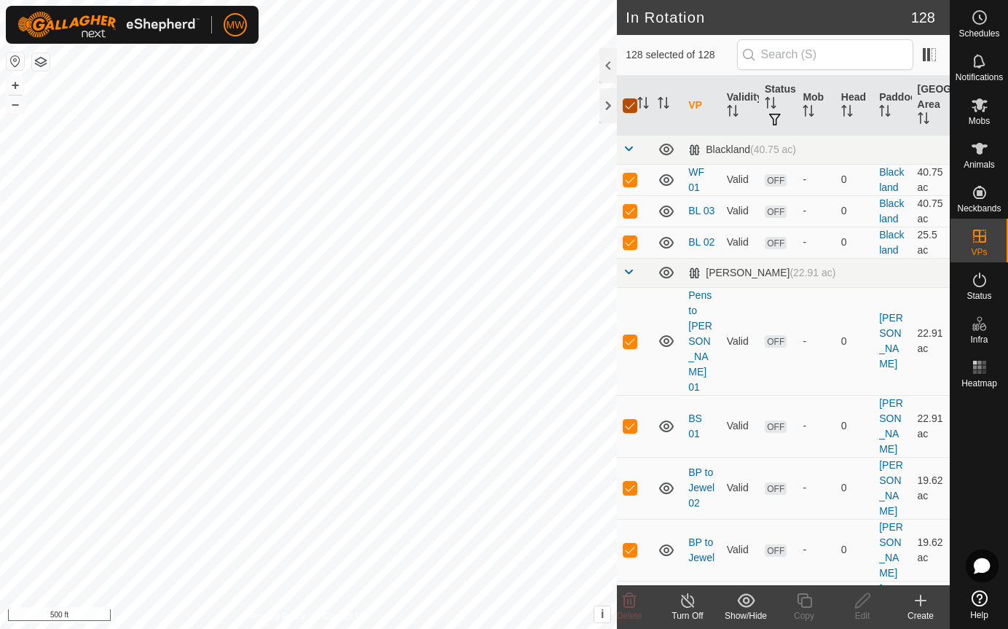
click at [635, 102] on input "checkbox" at bounding box center [630, 105] width 15 height 15
checkbox input "false"
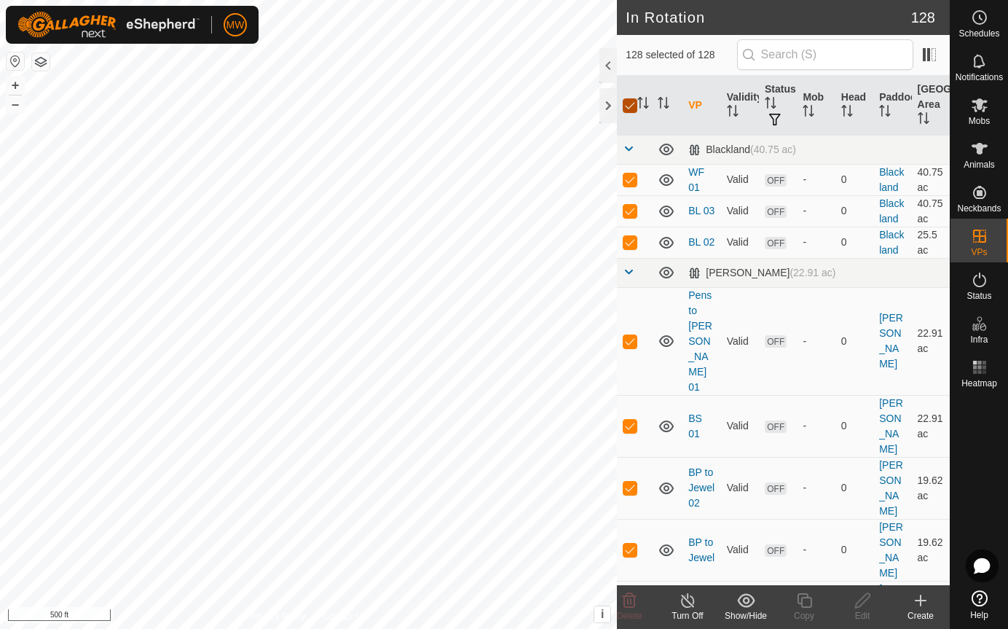
checkbox input "false"
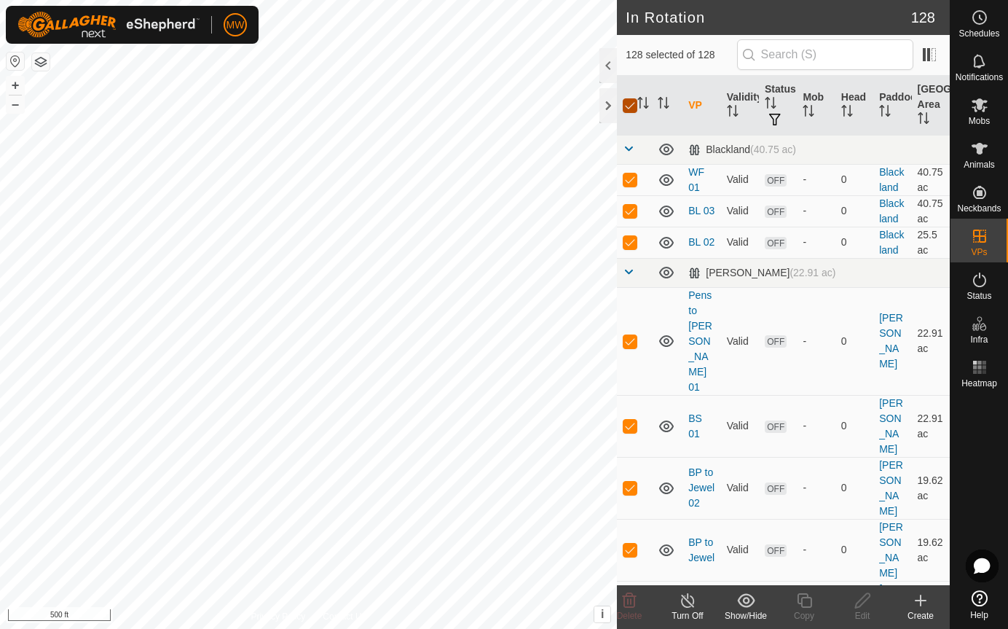
checkbox input "false"
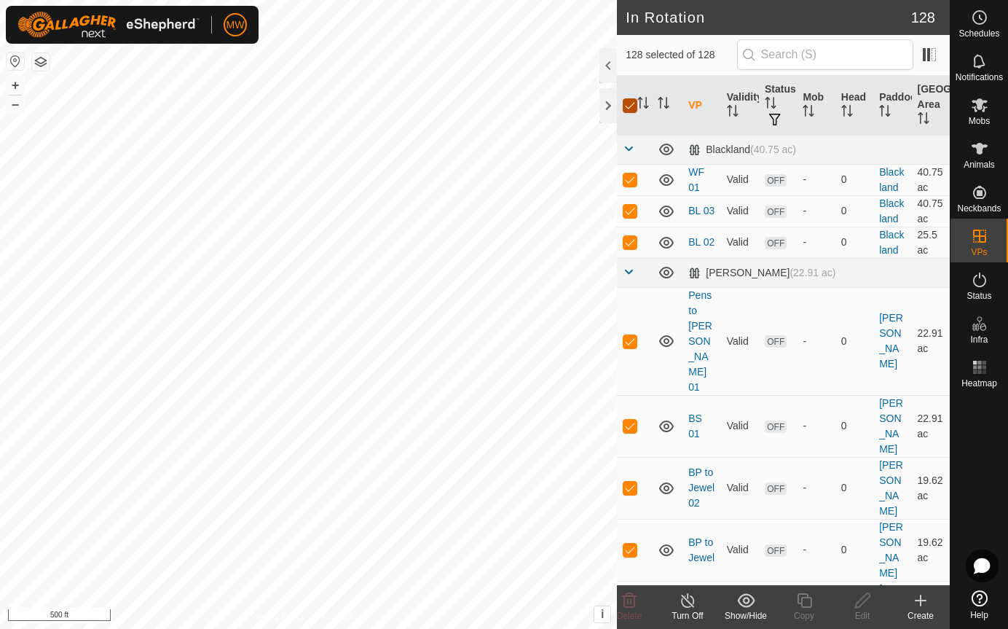
checkbox input "false"
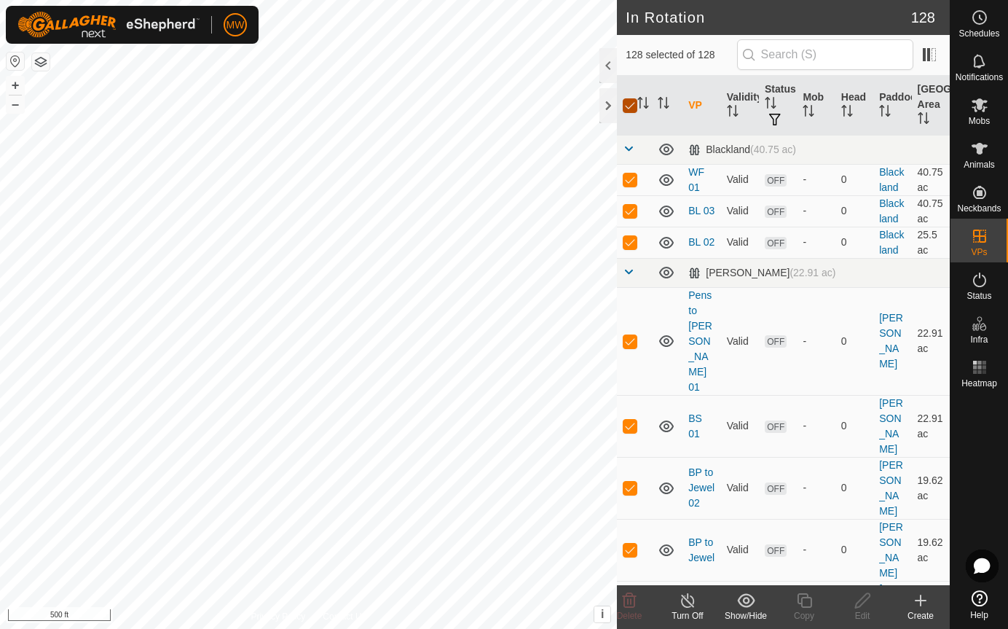
checkbox input "false"
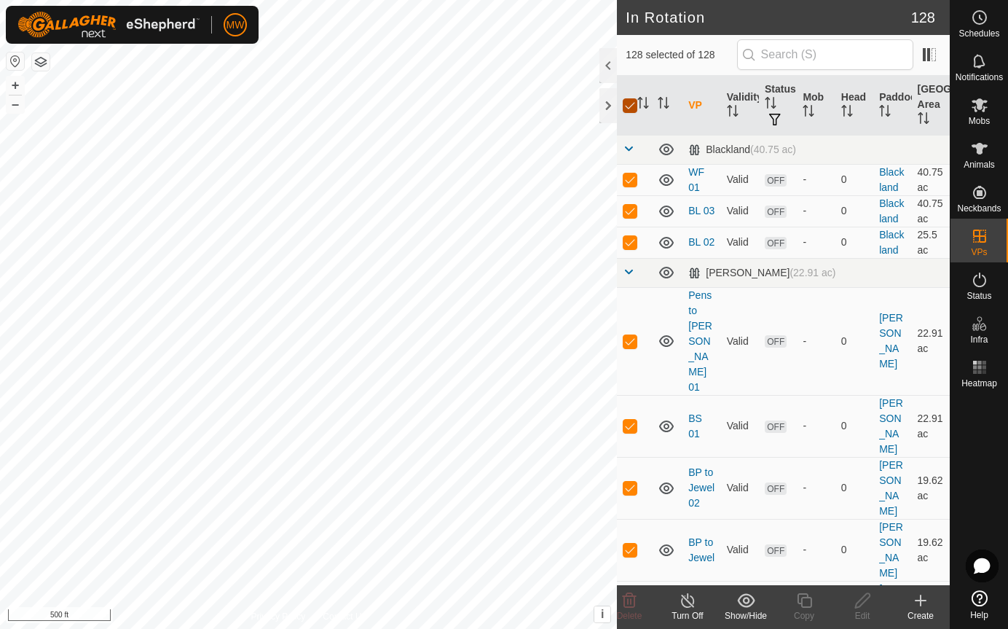
checkbox input "false"
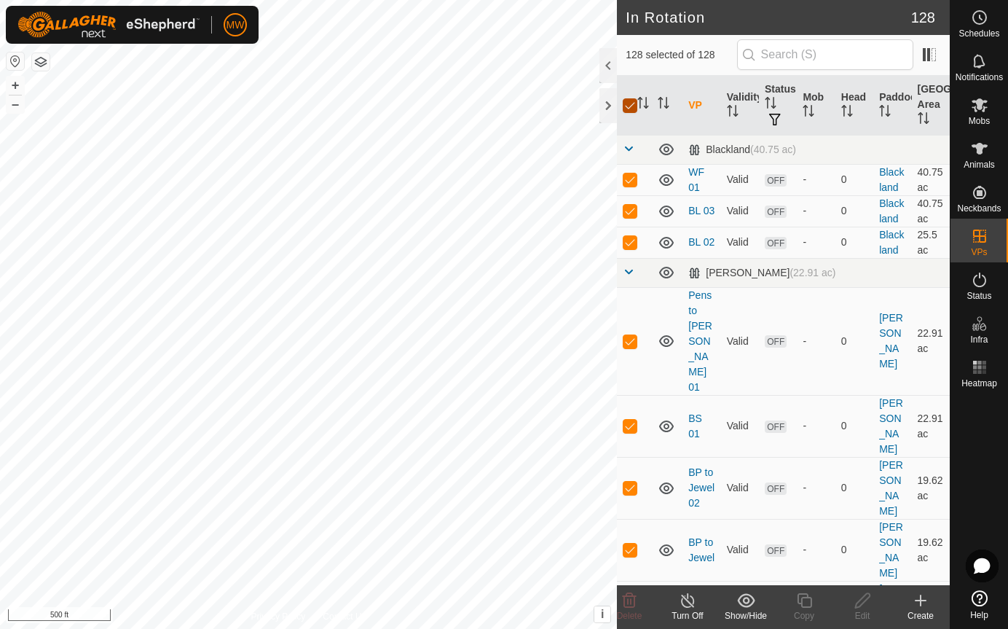
checkbox input "false"
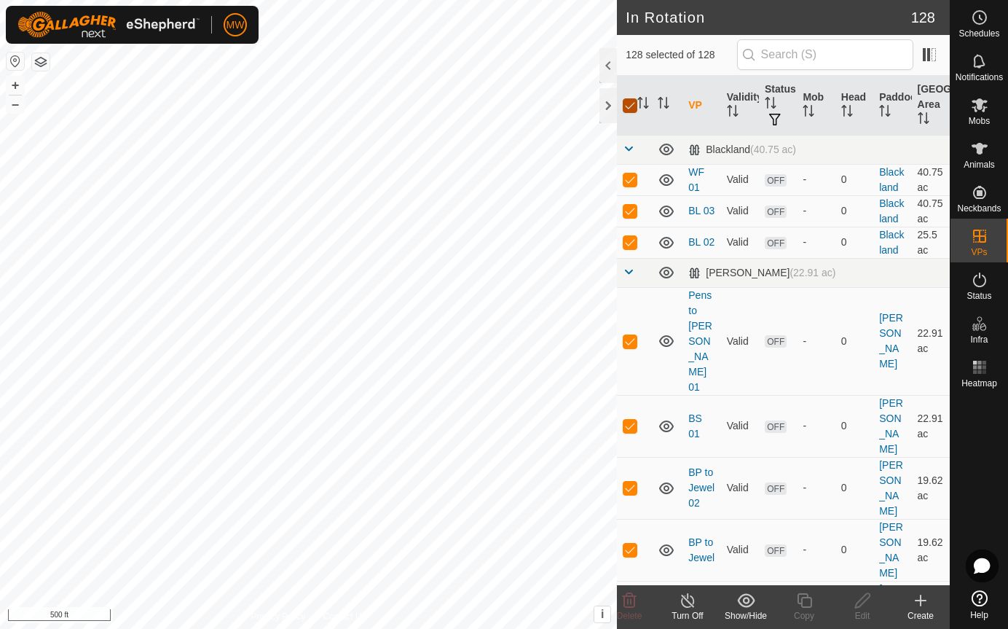
checkbox input "false"
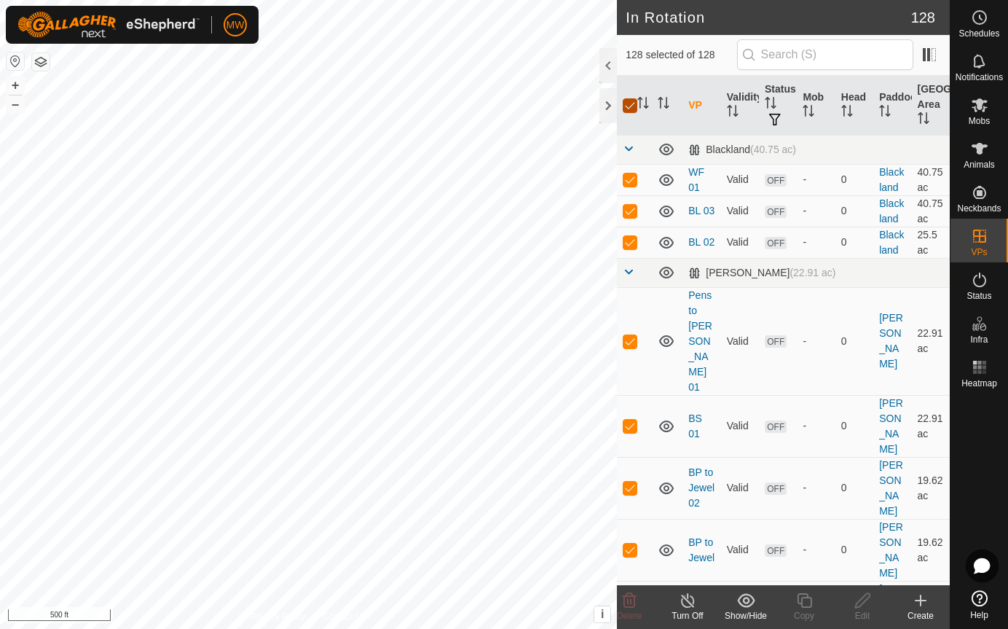
checkbox input "false"
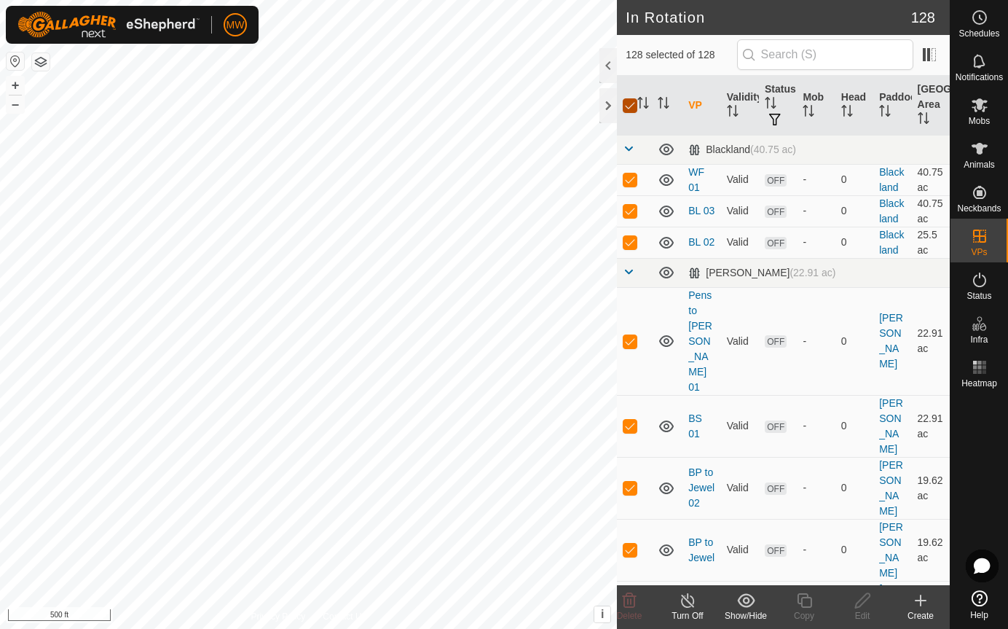
checkbox input "false"
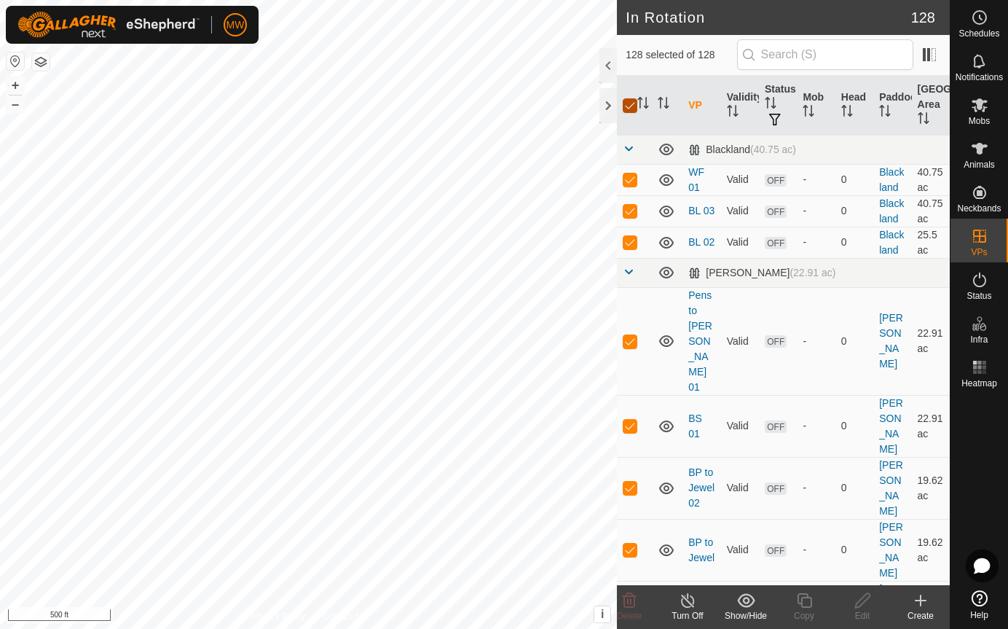
checkbox input "false"
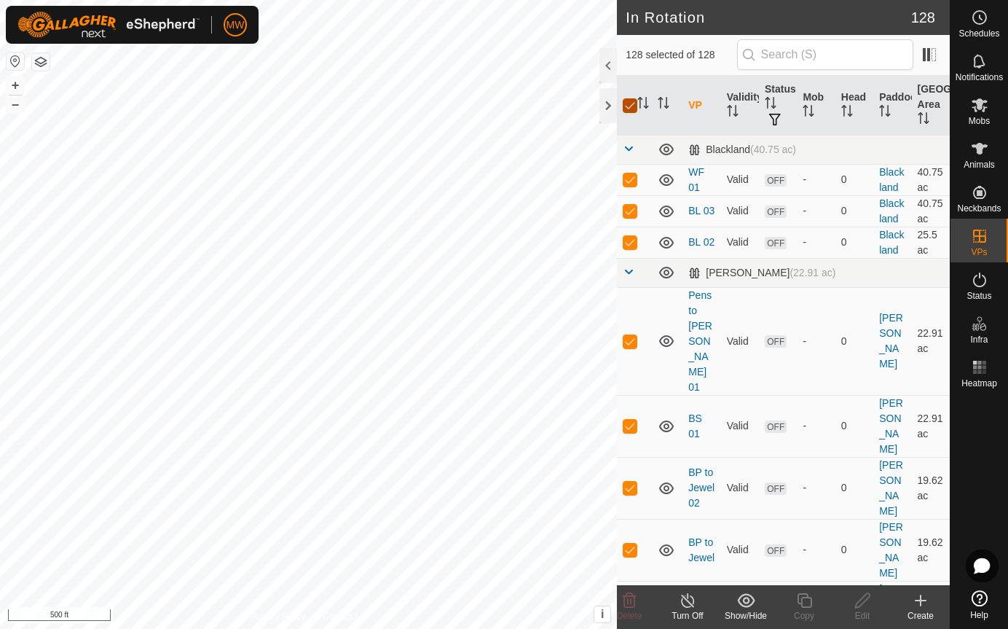
checkbox input "false"
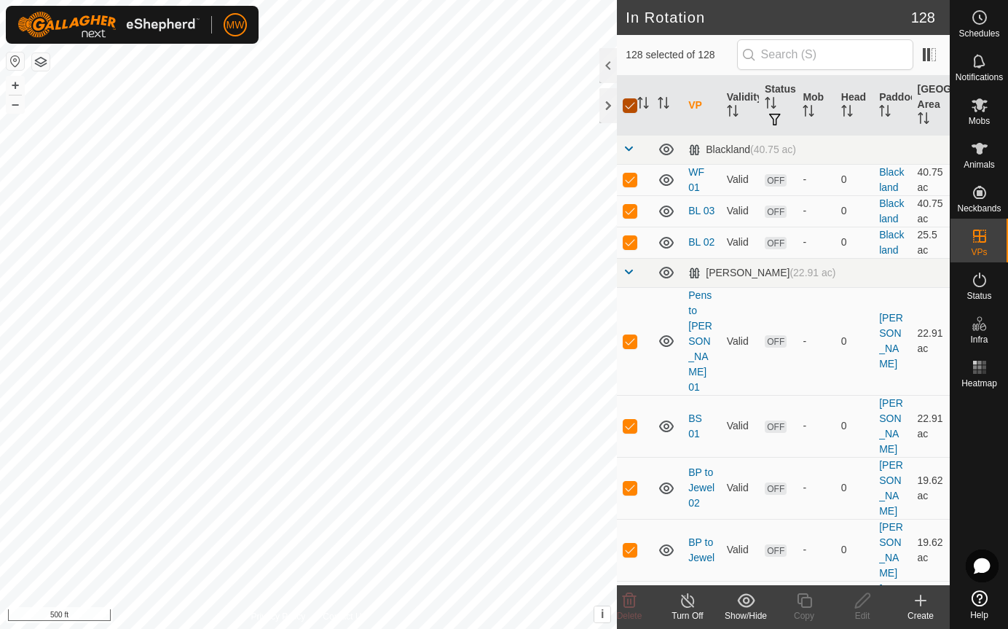
checkbox input "false"
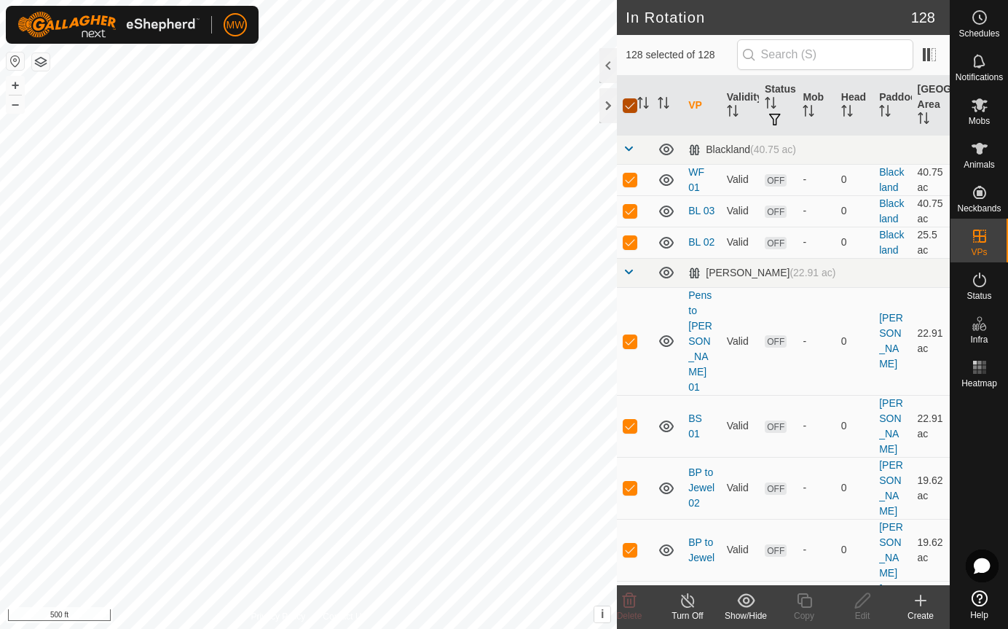
checkbox input "false"
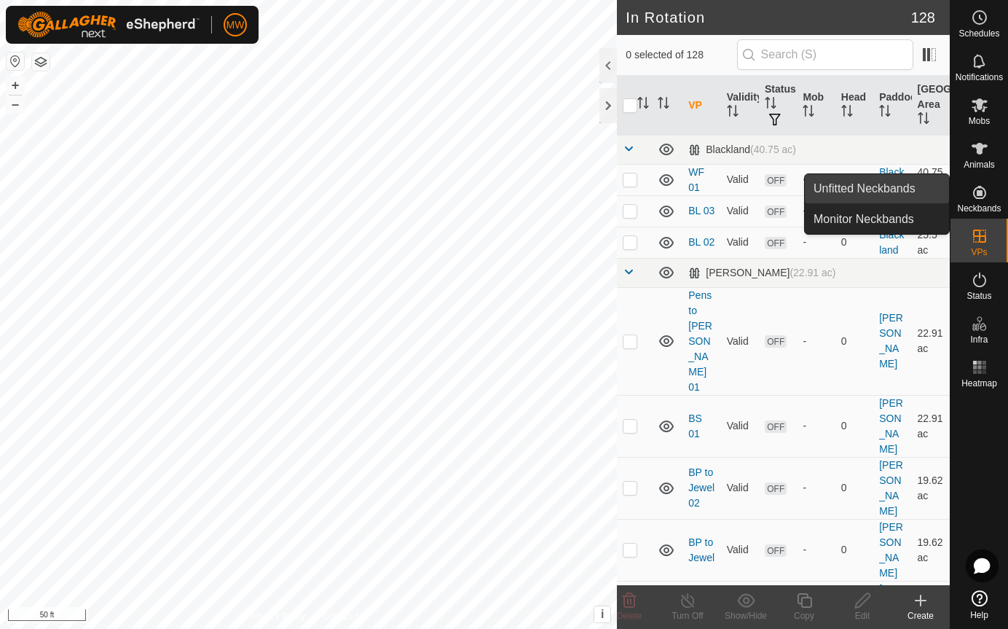
click at [869, 182] on link "Unfitted Neckbands" at bounding box center [877, 188] width 144 height 29
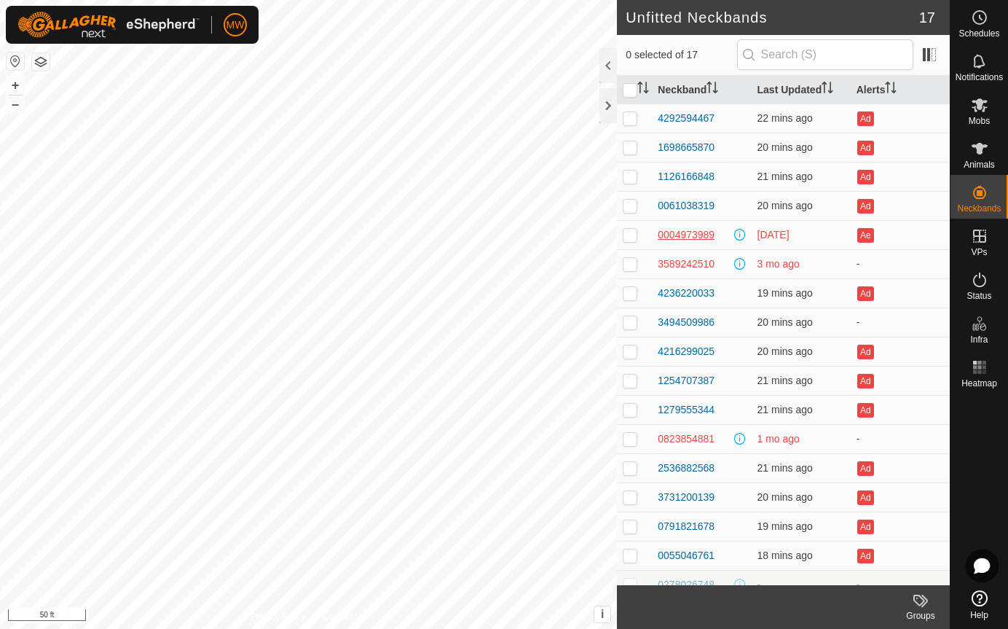
click at [694, 235] on div "0004973989" at bounding box center [686, 234] width 57 height 15
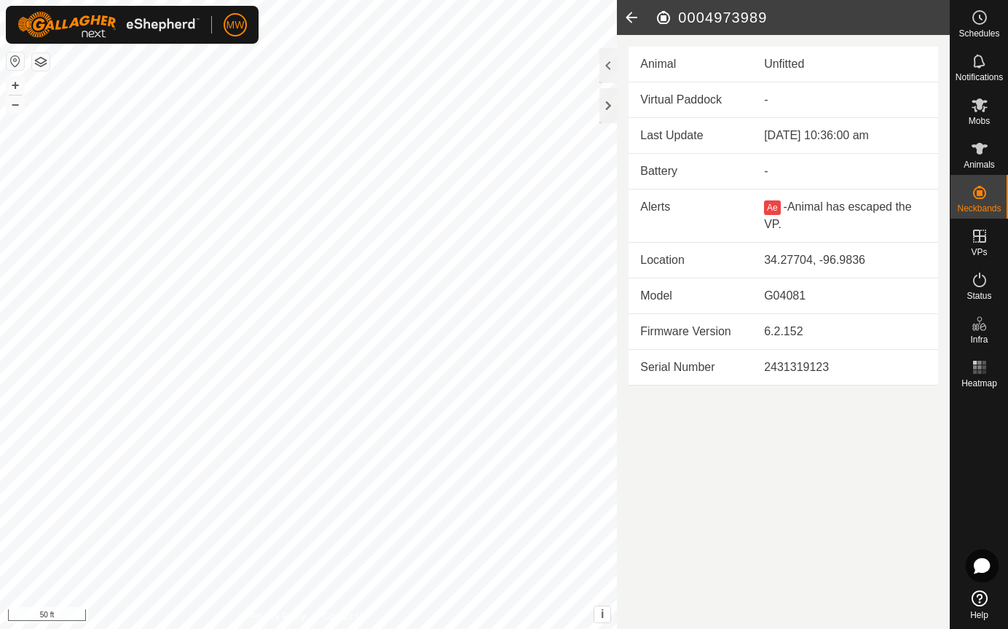
click at [40, 61] on button "button" at bounding box center [40, 61] width 17 height 17
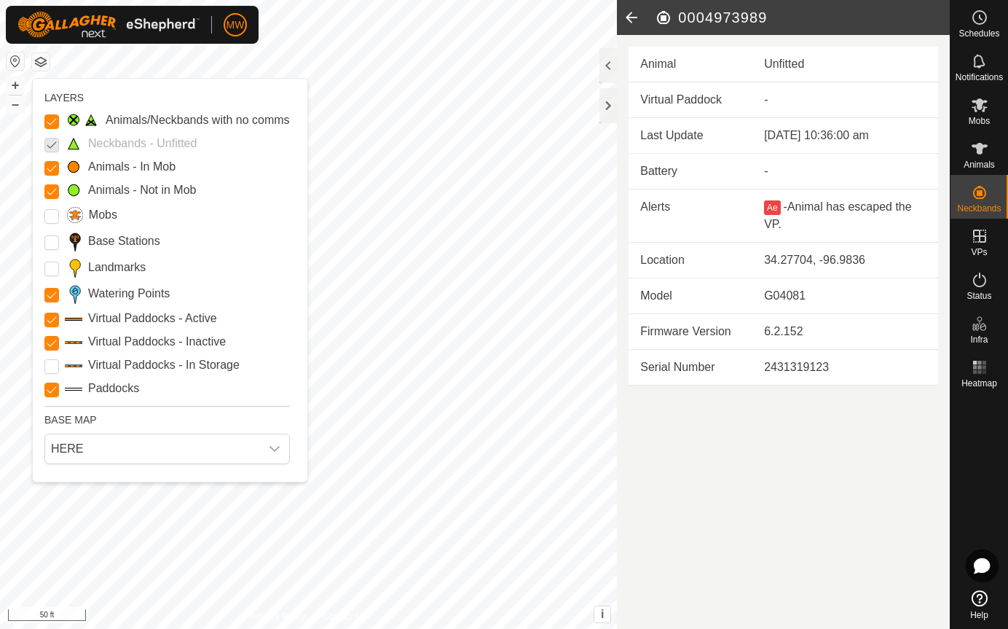
click at [54, 145] on p-checkbox at bounding box center [51, 143] width 15 height 17
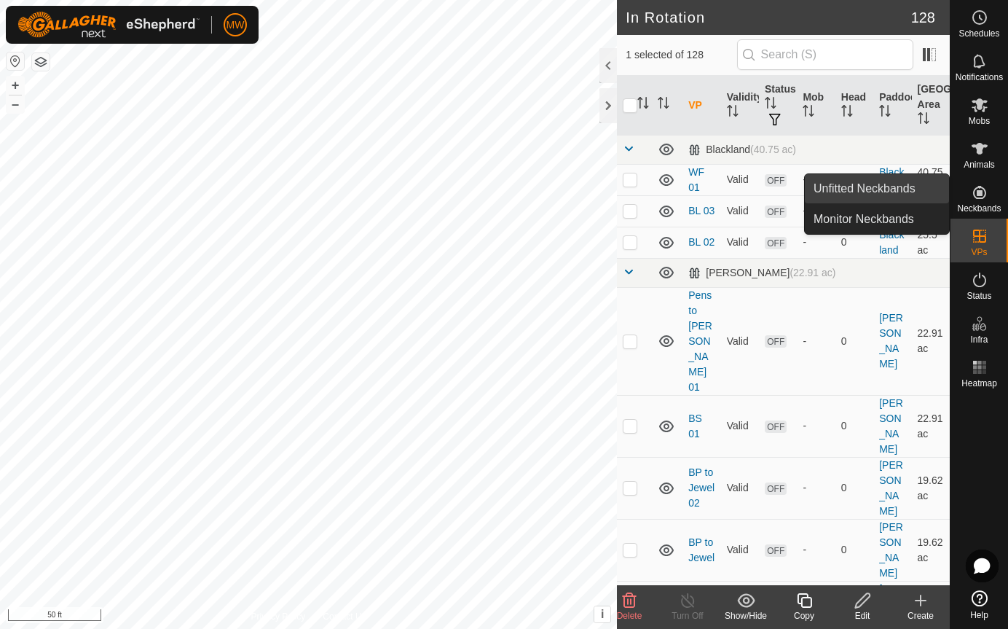
click at [895, 184] on link "Unfitted Neckbands" at bounding box center [877, 188] width 144 height 29
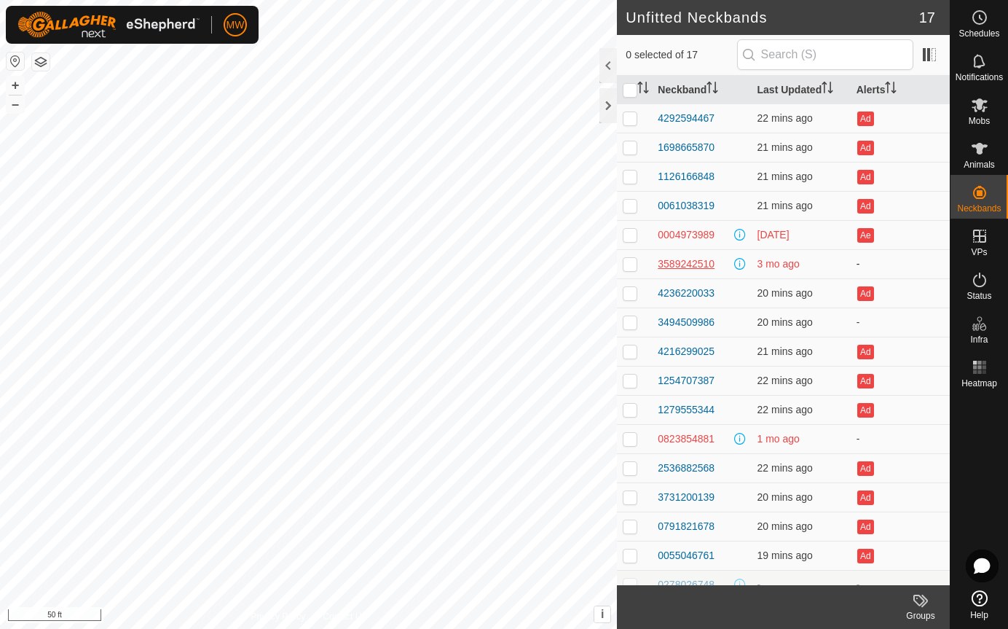
click at [680, 265] on div "3589242510" at bounding box center [686, 263] width 57 height 15
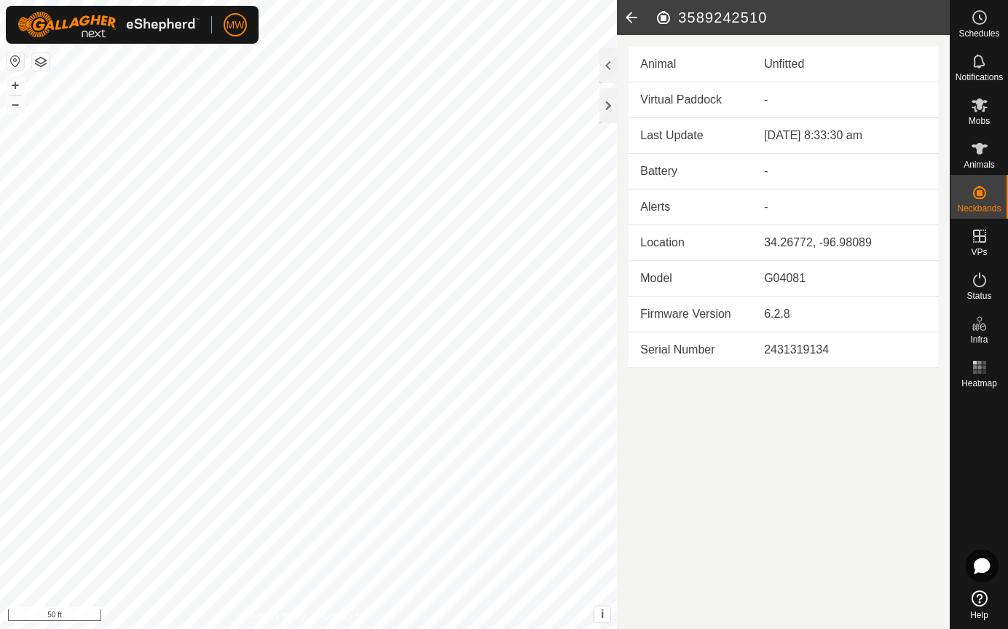
click at [629, 12] on icon at bounding box center [631, 17] width 29 height 35
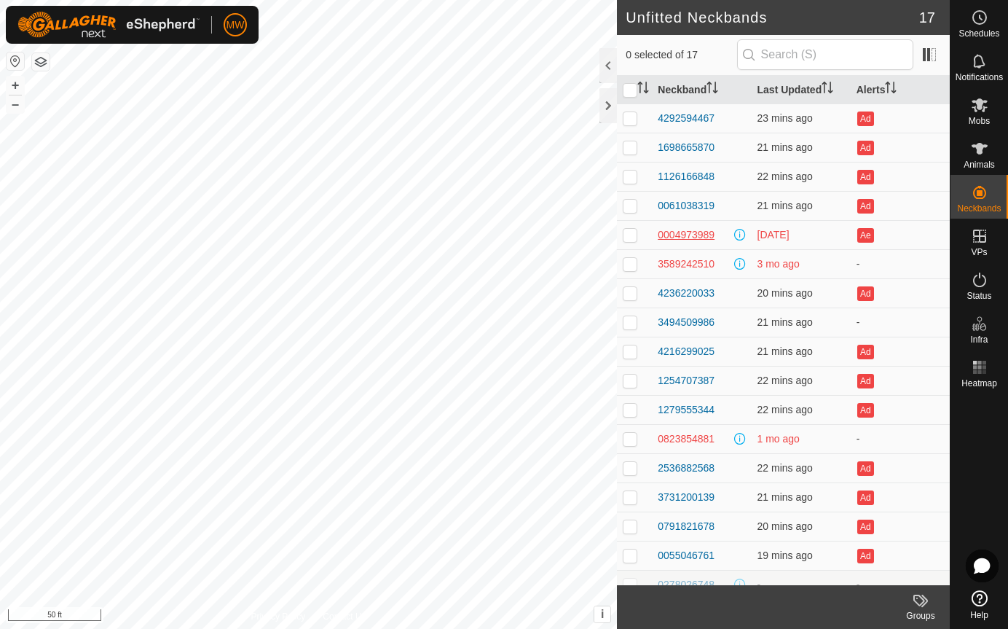
click at [689, 228] on div "0004973989" at bounding box center [686, 234] width 57 height 15
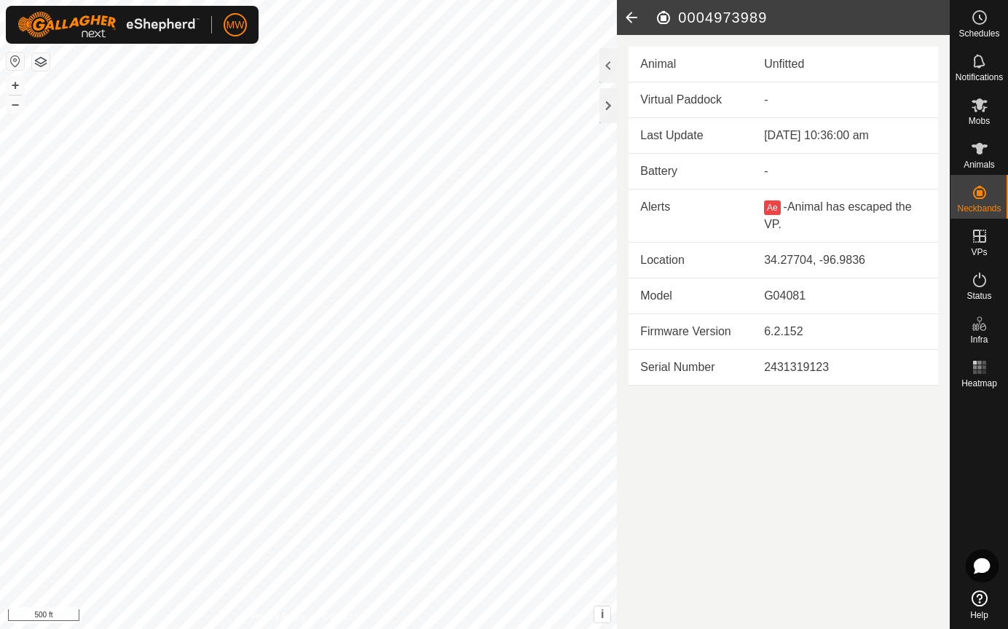
click at [633, 20] on icon at bounding box center [631, 17] width 29 height 35
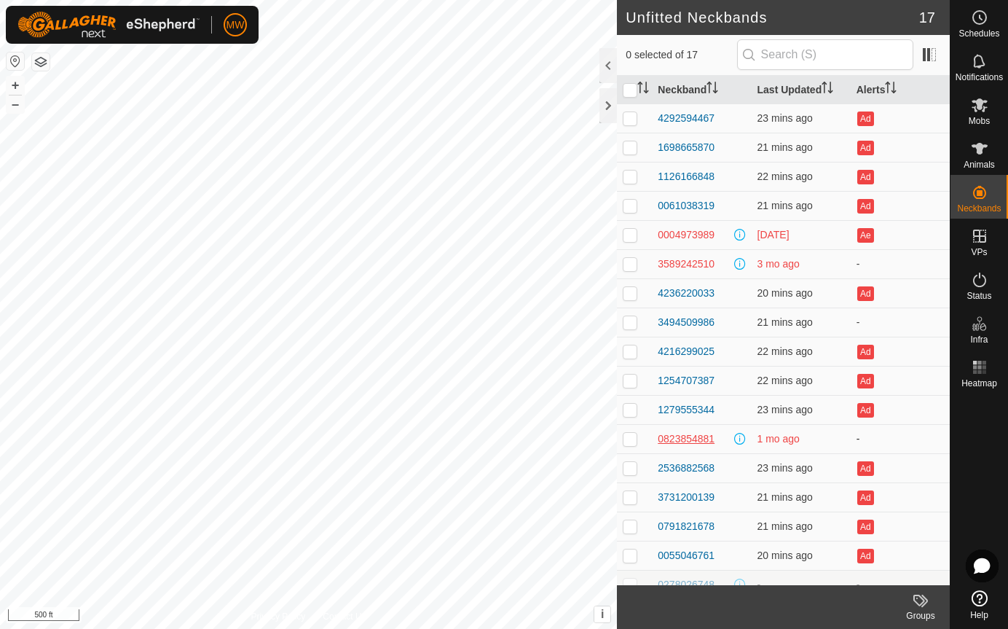
click at [691, 437] on div "0823854881" at bounding box center [686, 438] width 57 height 15
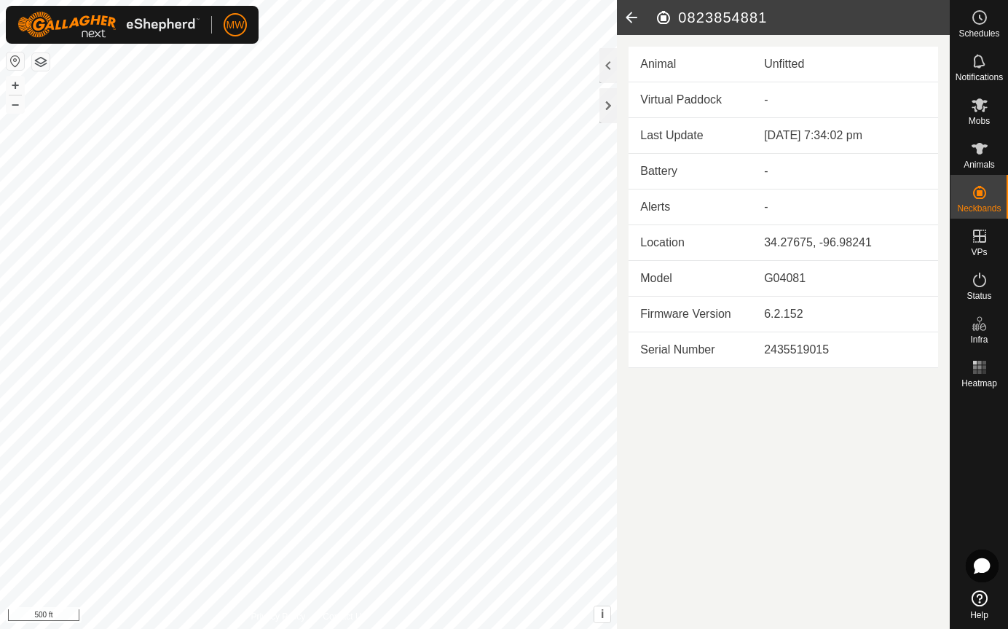
click at [624, 14] on icon at bounding box center [631, 17] width 29 height 35
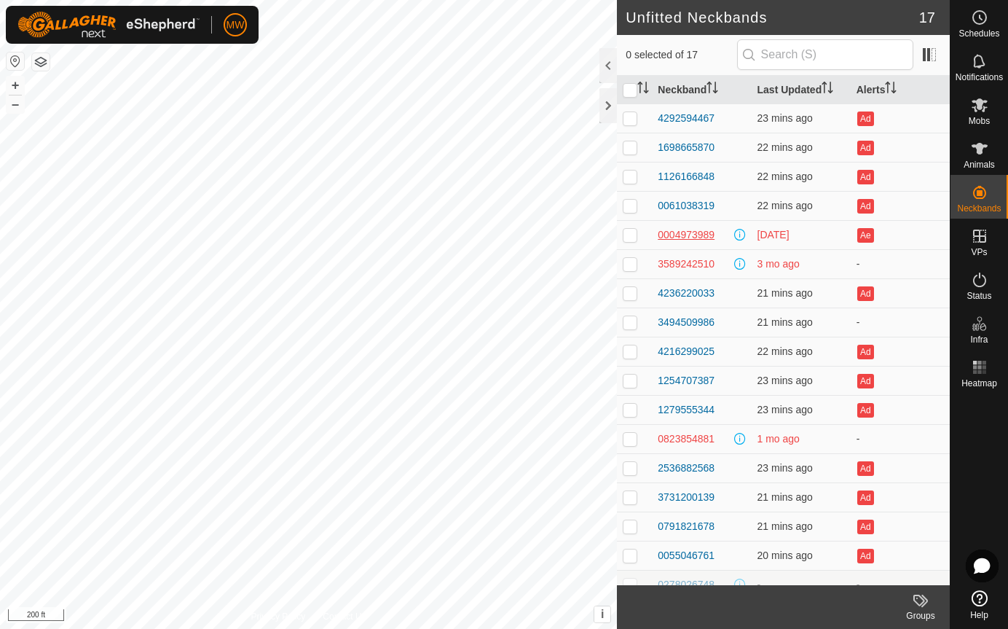
click at [678, 232] on div "0004973989" at bounding box center [686, 234] width 57 height 15
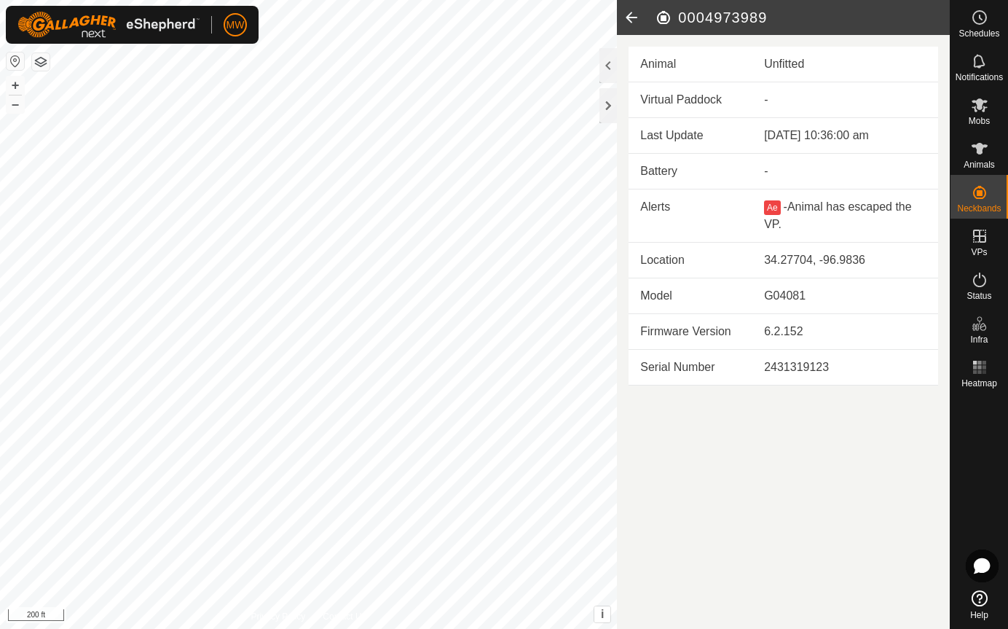
click at [635, 17] on icon at bounding box center [631, 17] width 29 height 35
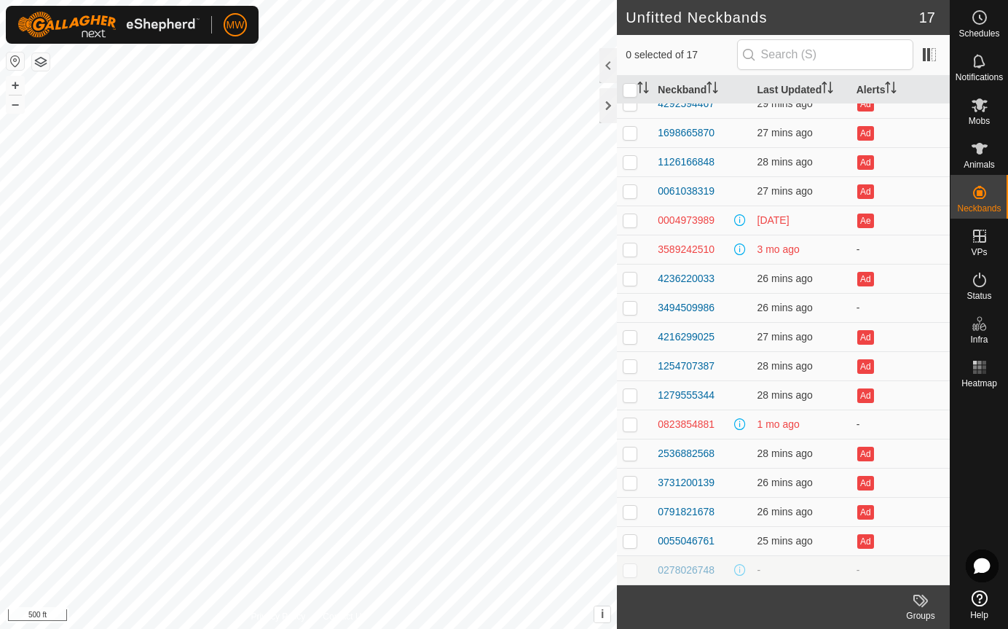
scroll to position [15, 0]
